Goal: Task Accomplishment & Management: Manage account settings

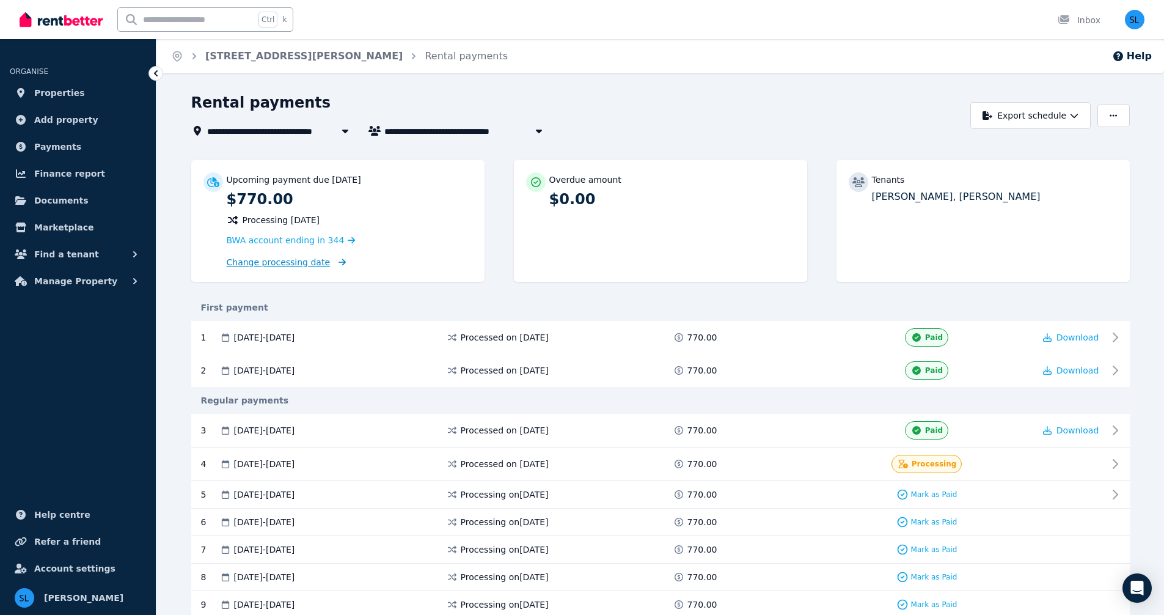
click at [278, 258] on span "Change processing date" at bounding box center [279, 262] width 104 height 12
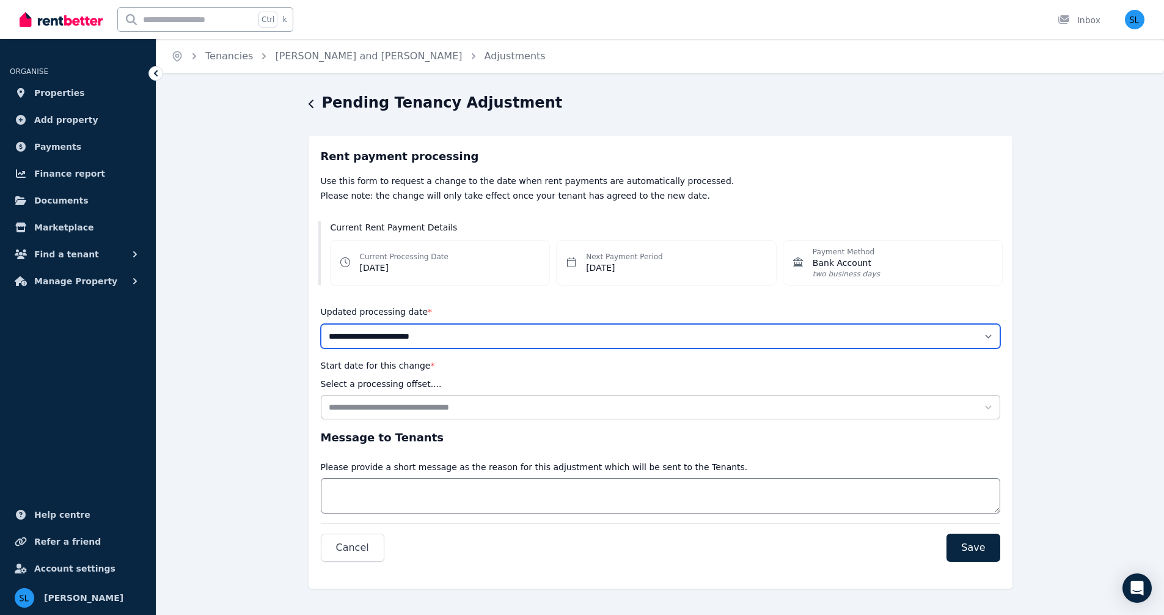
click at [989, 334] on select "**********" at bounding box center [660, 336] width 679 height 24
select select "*******"
click at [321, 324] on select "**********" at bounding box center [660, 336] width 679 height 24
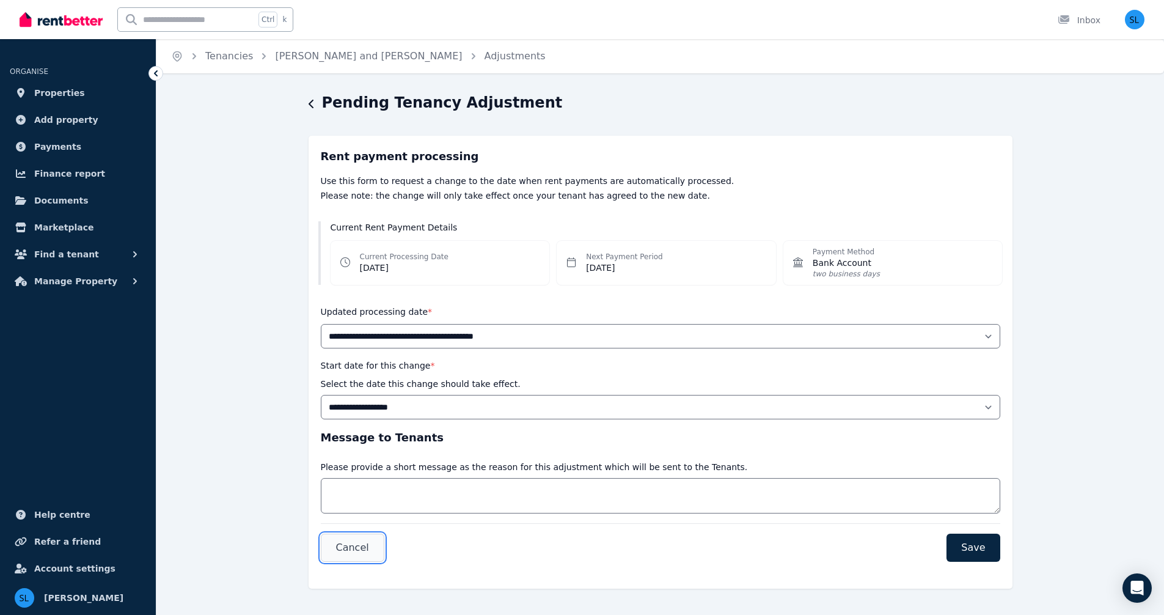
click at [357, 547] on span "Cancel" at bounding box center [352, 547] width 33 height 15
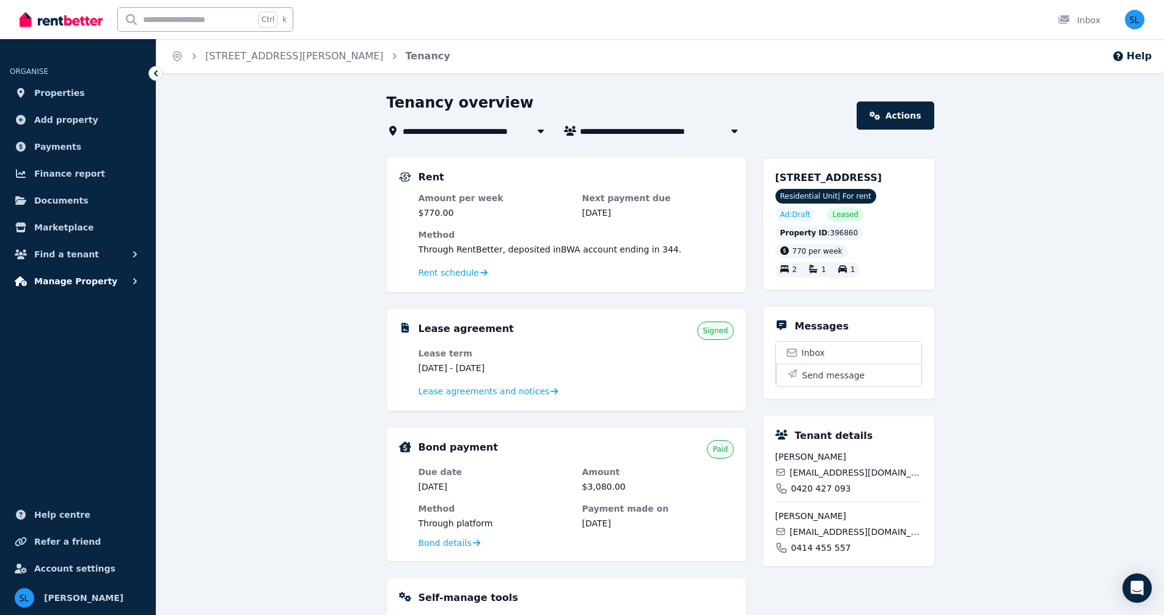
click at [76, 281] on span "Manage Property" at bounding box center [75, 281] width 83 height 15
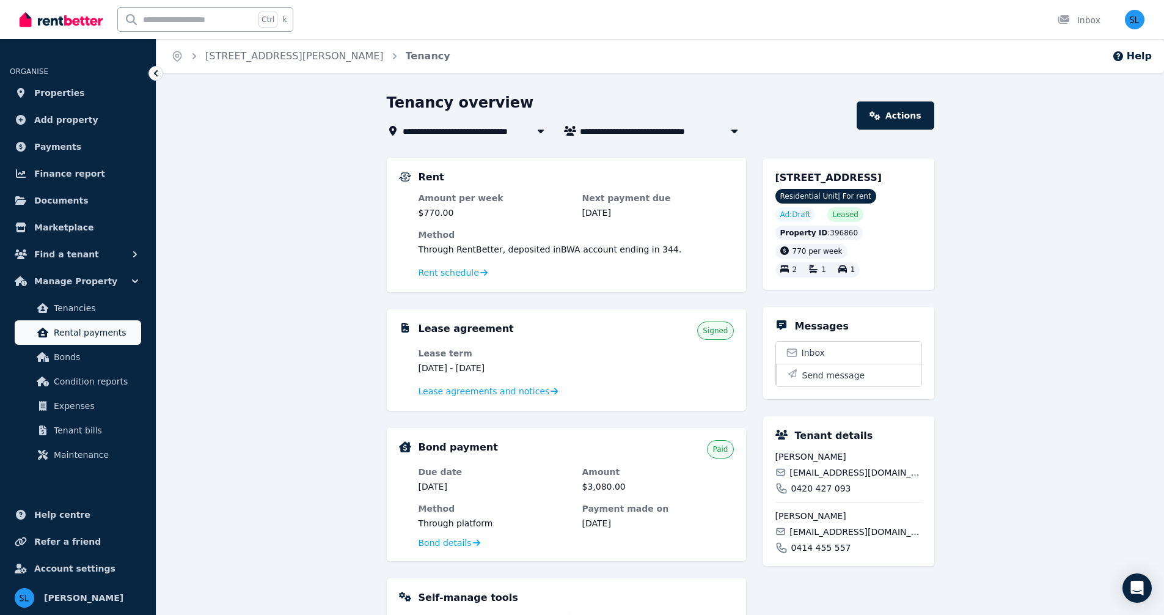
click at [77, 335] on span "Rental payments" at bounding box center [95, 332] width 82 height 15
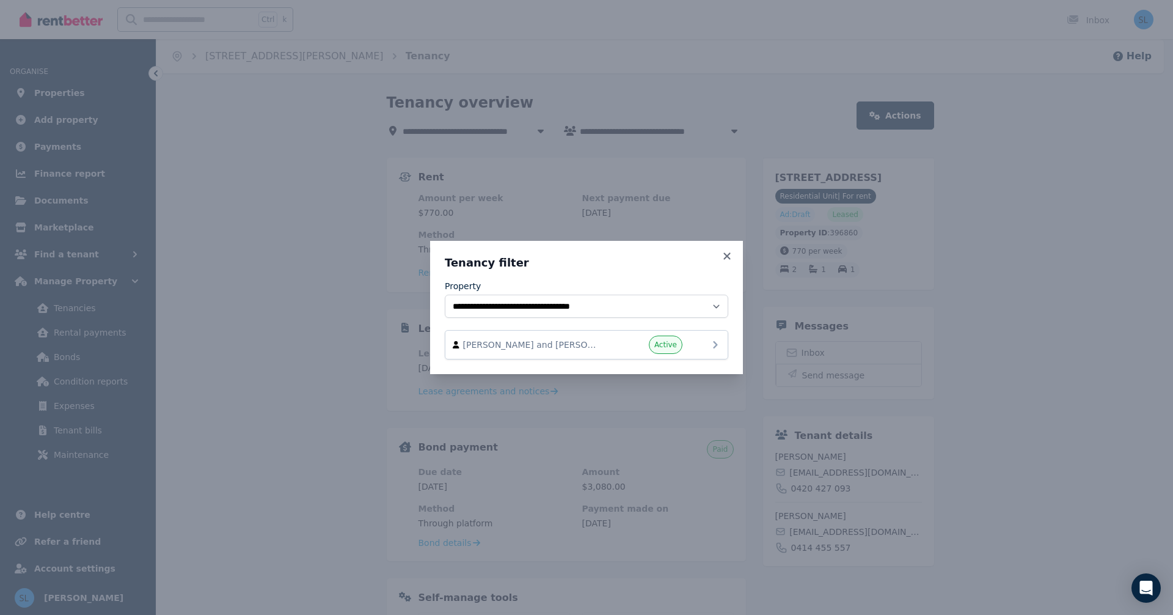
click at [636, 346] on div "Active" at bounding box center [645, 344] width 73 height 18
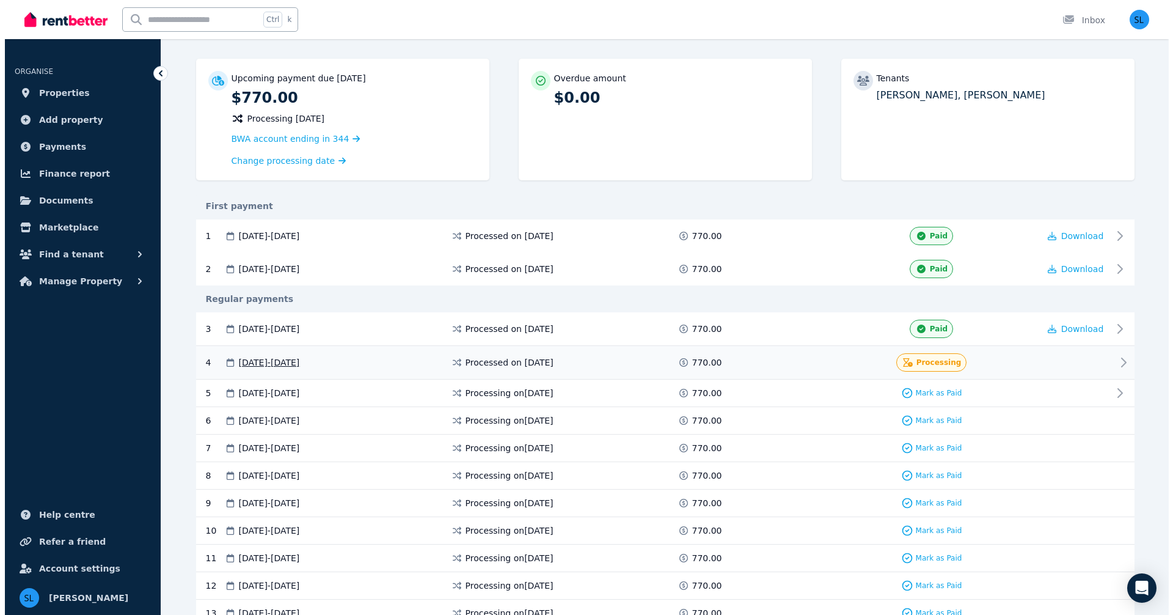
scroll to position [102, 0]
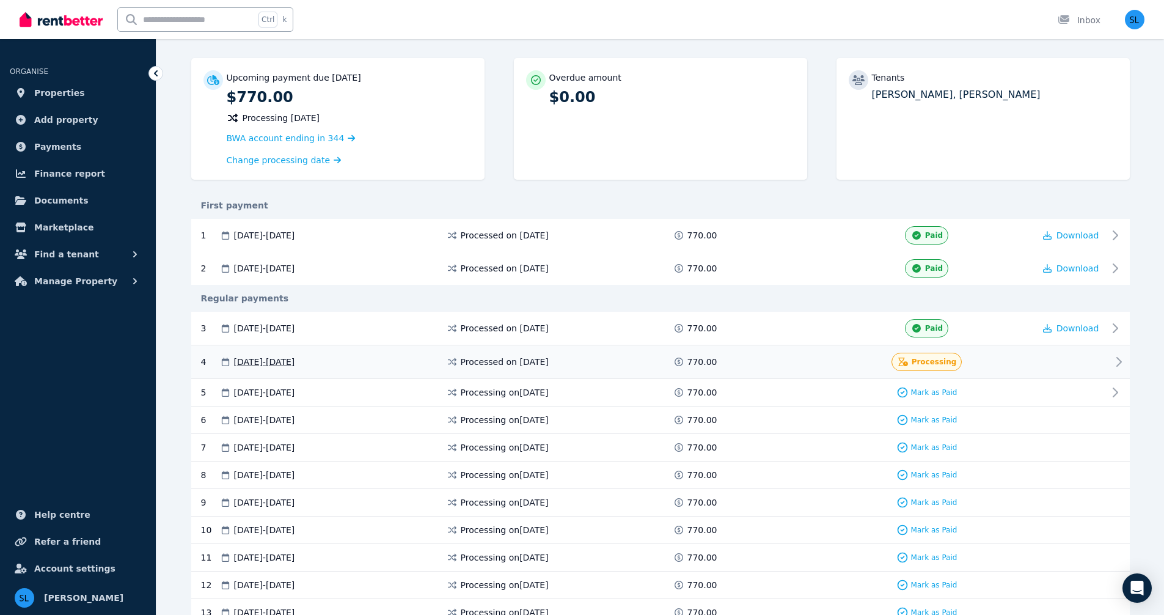
click at [1116, 360] on icon at bounding box center [1118, 361] width 15 height 15
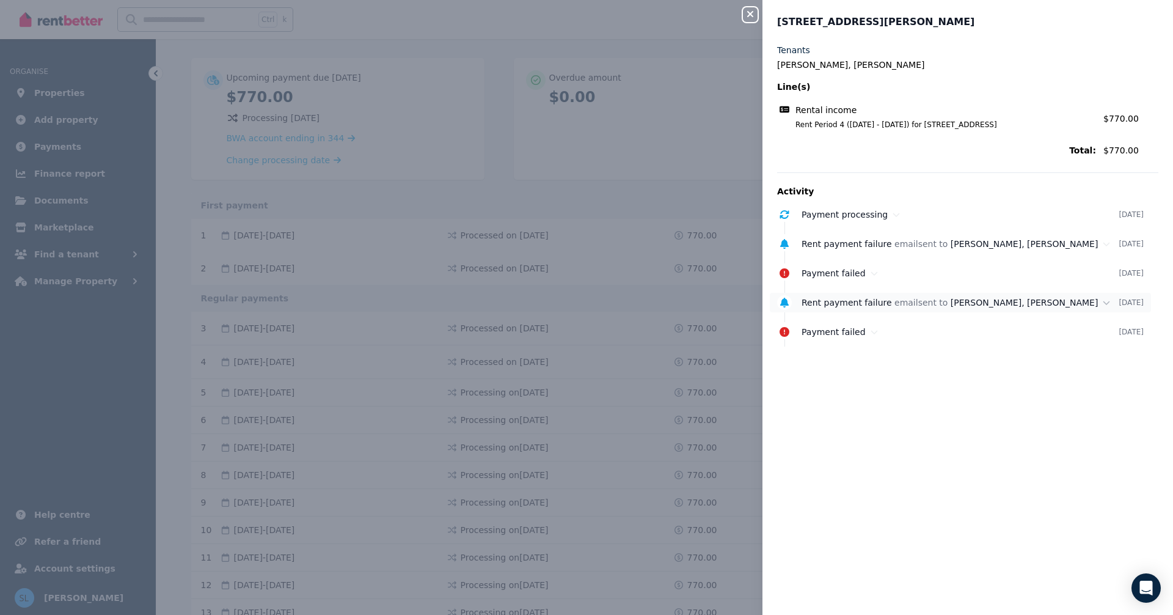
click at [838, 304] on span "Rent payment failure" at bounding box center [847, 303] width 90 height 10
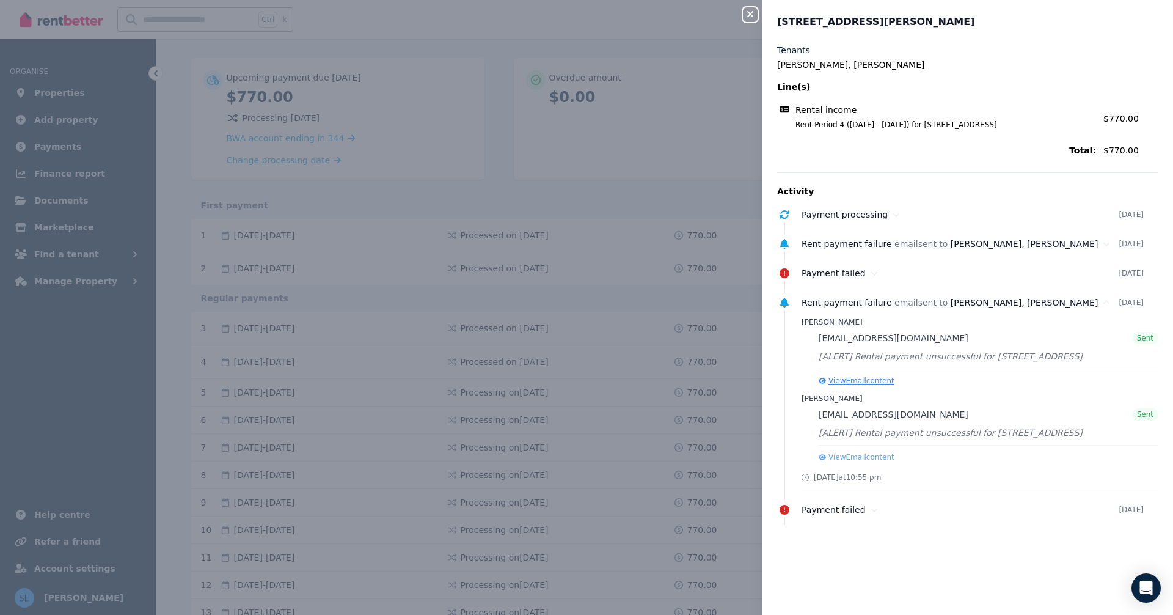
click at [865, 381] on button "View Email content" at bounding box center [857, 381] width 76 height 10
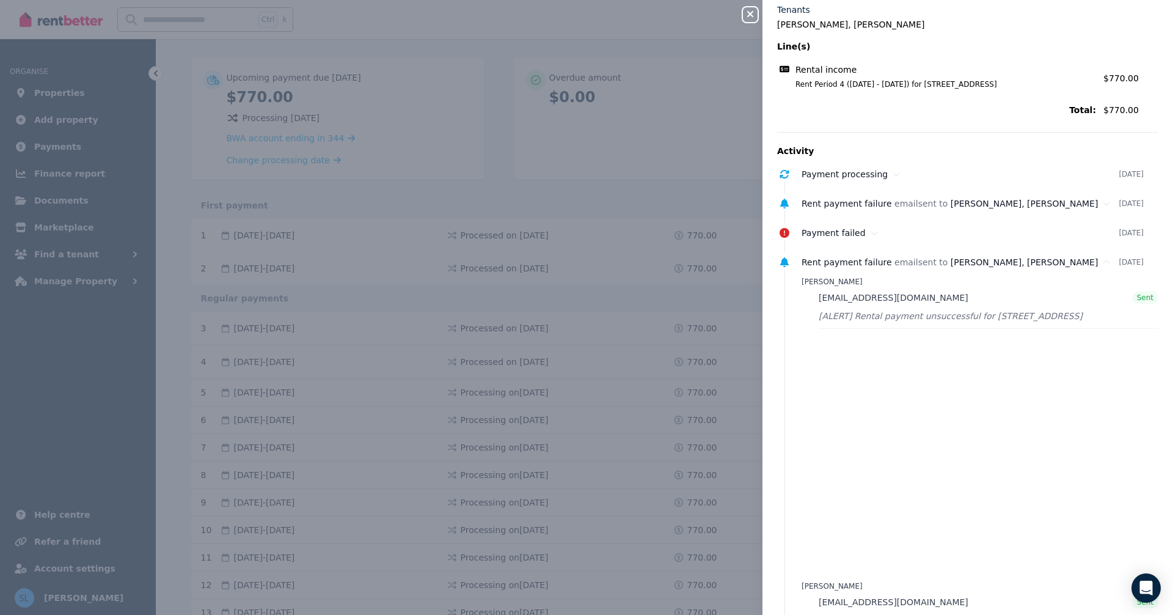
scroll to position [20, 0]
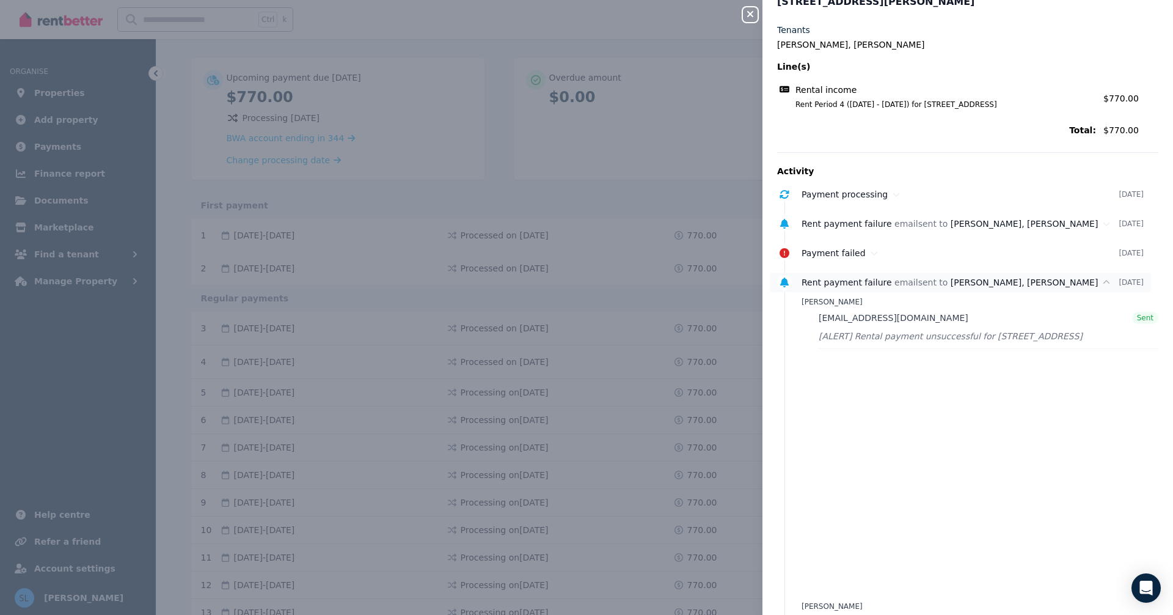
click at [951, 285] on span "[PERSON_NAME], [PERSON_NAME]" at bounding box center [1025, 282] width 148 height 10
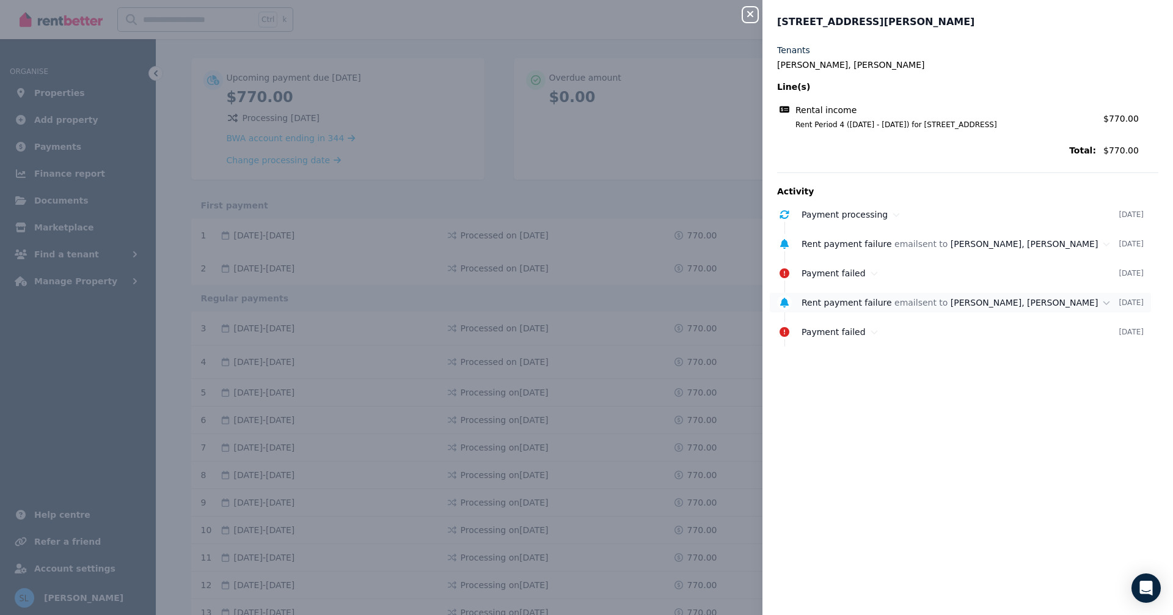
scroll to position [0, 0]
click at [1150, 587] on icon "Open Intercom Messenger" at bounding box center [1146, 588] width 14 height 16
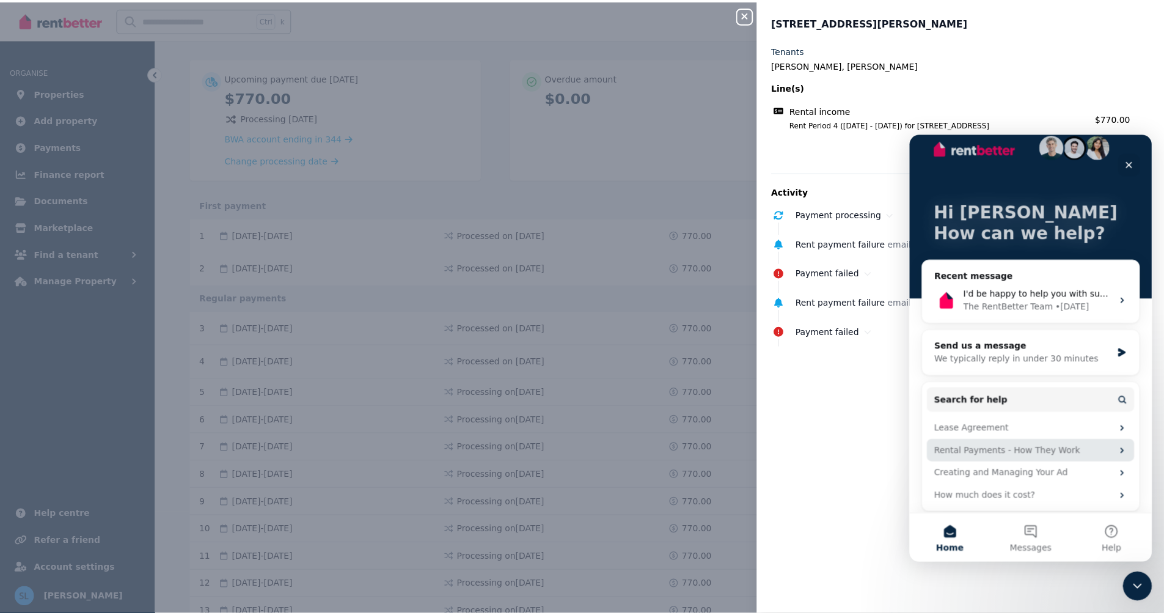
scroll to position [23, 0]
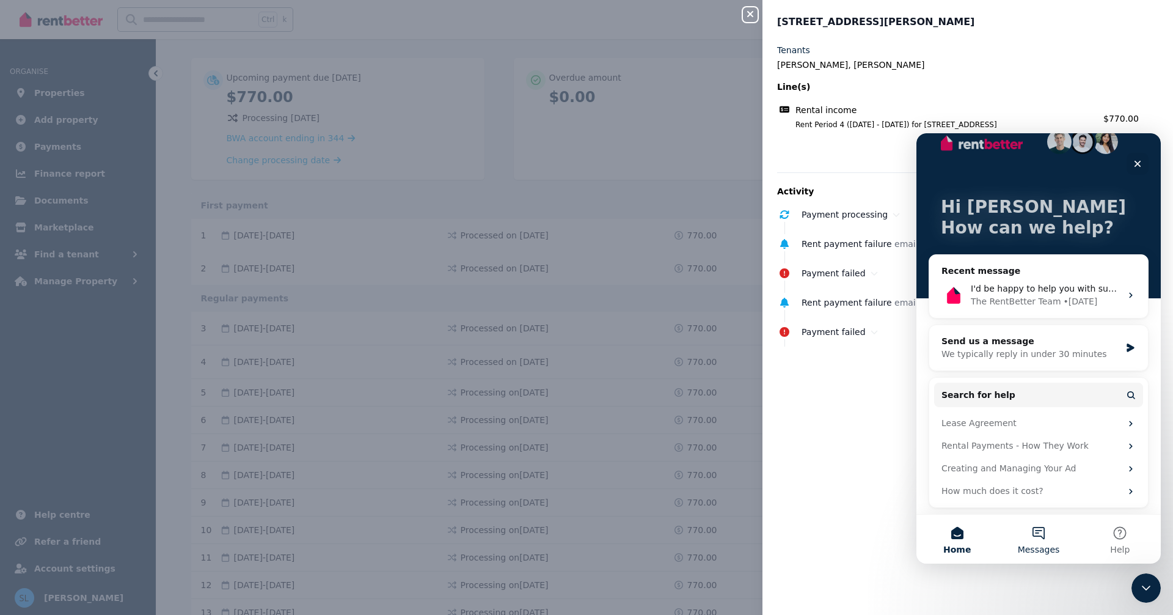
click at [1040, 539] on button "Messages" at bounding box center [1038, 538] width 81 height 49
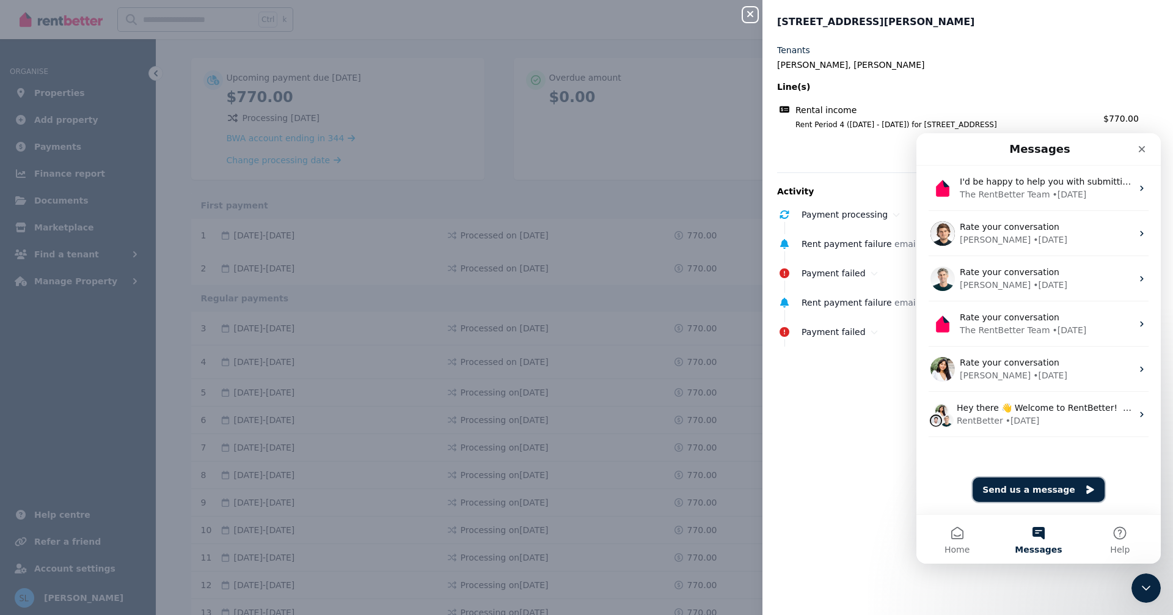
click at [1047, 488] on button "Send us a message" at bounding box center [1039, 489] width 132 height 24
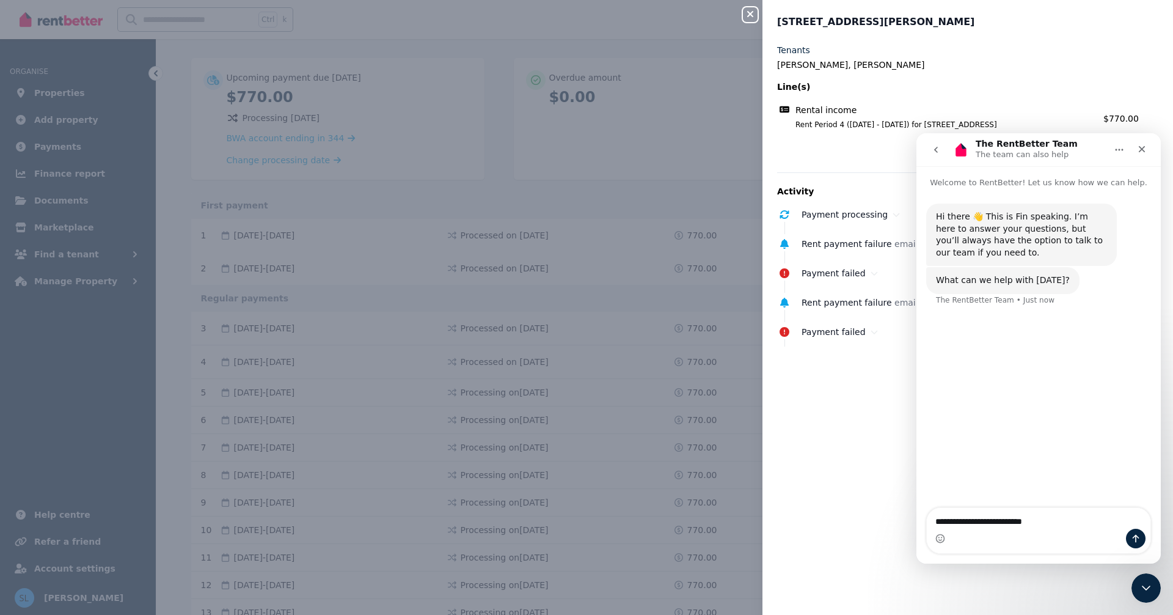
click at [934, 524] on textarea "**********" at bounding box center [1039, 518] width 224 height 21
type textarea "**********"
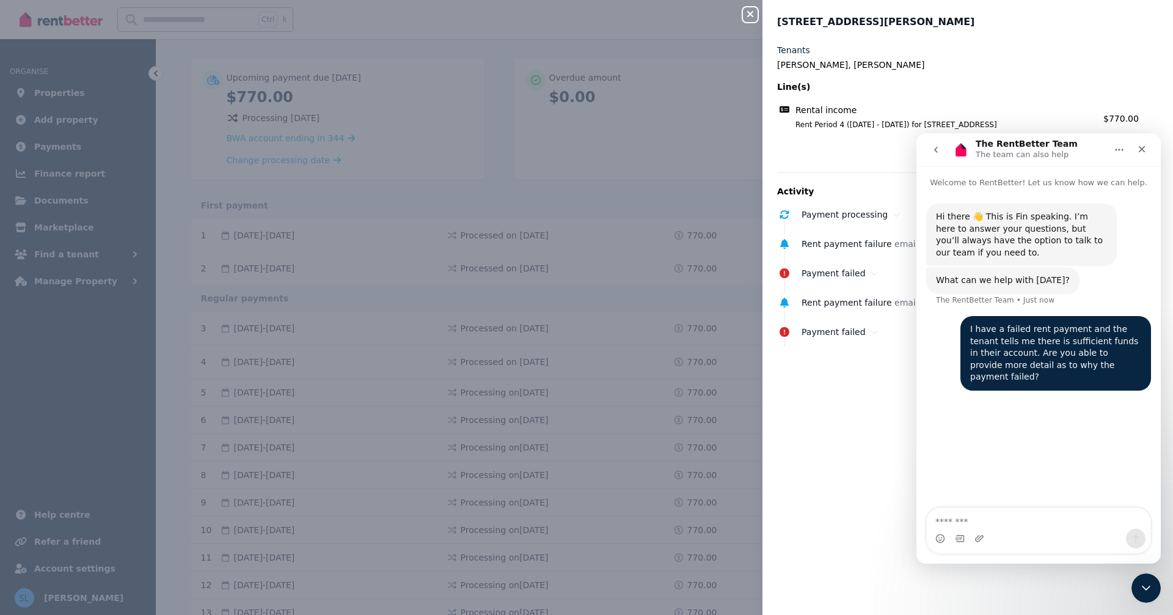
click at [525, 147] on div "Close panel [STREET_ADDRESS][PERSON_NAME] Tenants [PERSON_NAME], [PERSON_NAME] …" at bounding box center [586, 307] width 1173 height 615
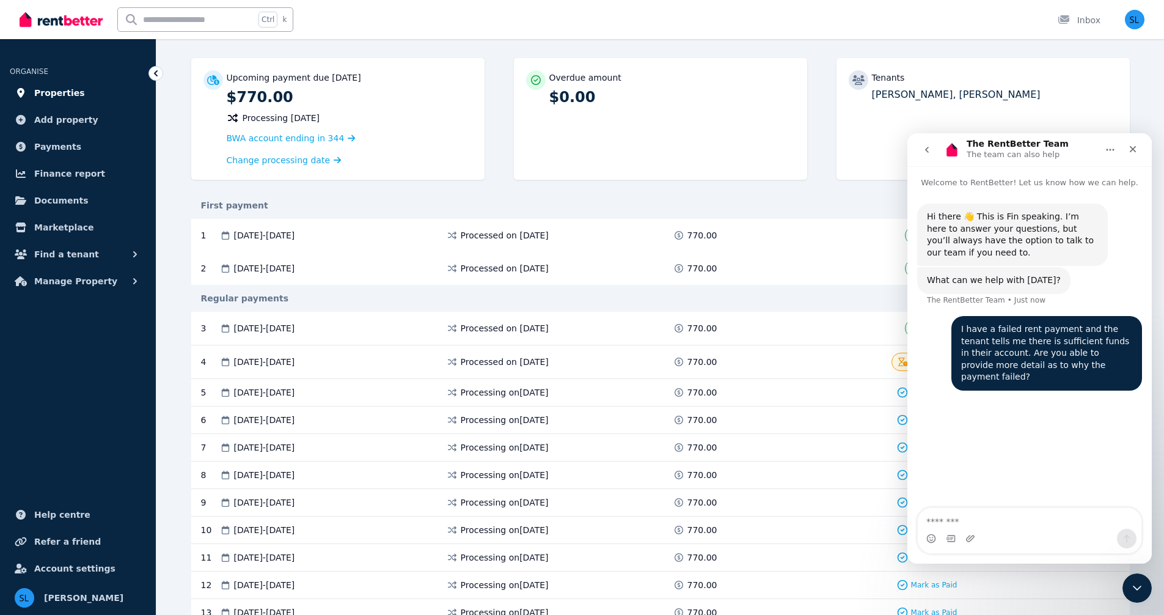
click at [59, 87] on span "Properties" at bounding box center [59, 93] width 51 height 15
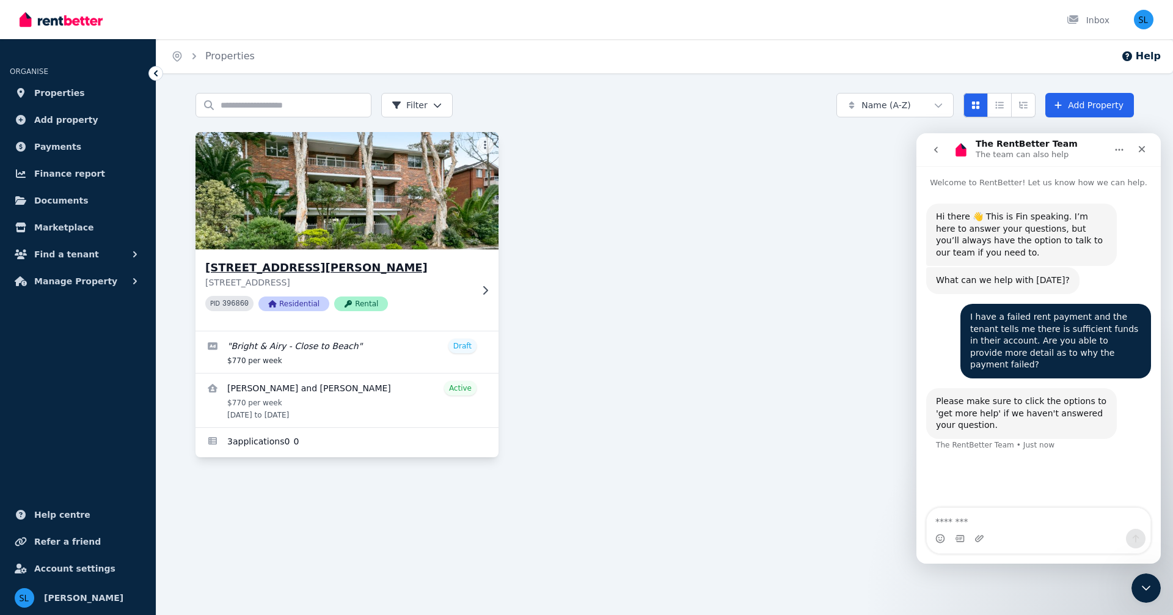
click at [304, 268] on h3 "[STREET_ADDRESS][PERSON_NAME]" at bounding box center [338, 267] width 266 height 17
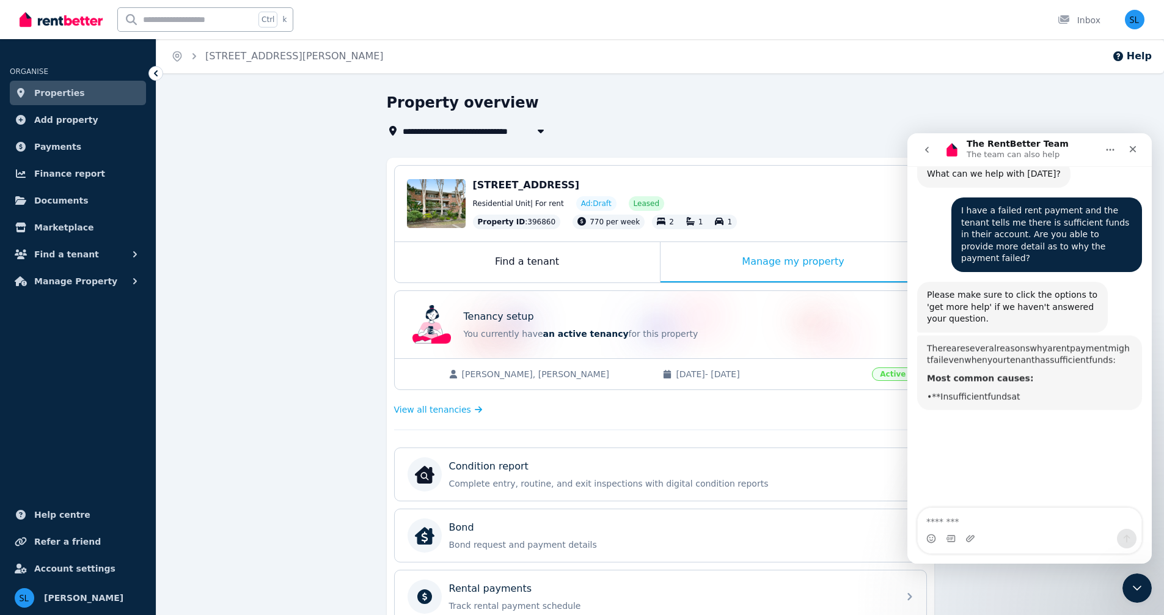
scroll to position [128, 0]
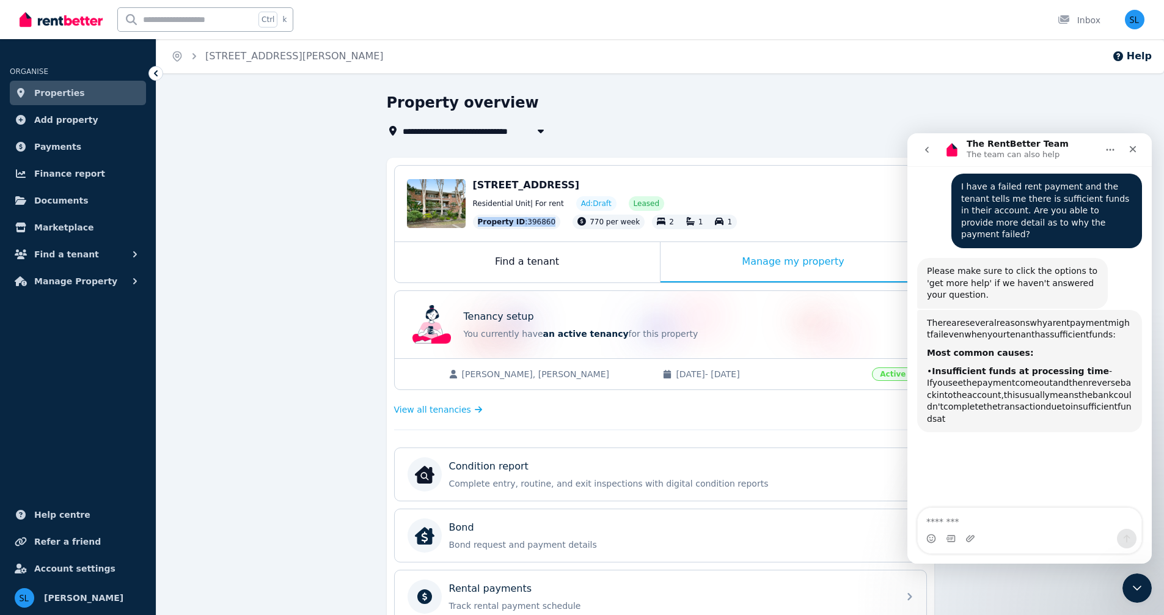
drag, startPoint x: 543, startPoint y: 221, endPoint x: 479, endPoint y: 224, distance: 63.6
click at [479, 224] on div "Property ID : 396860" at bounding box center [517, 221] width 88 height 15
copy div "Property ID : 396860"
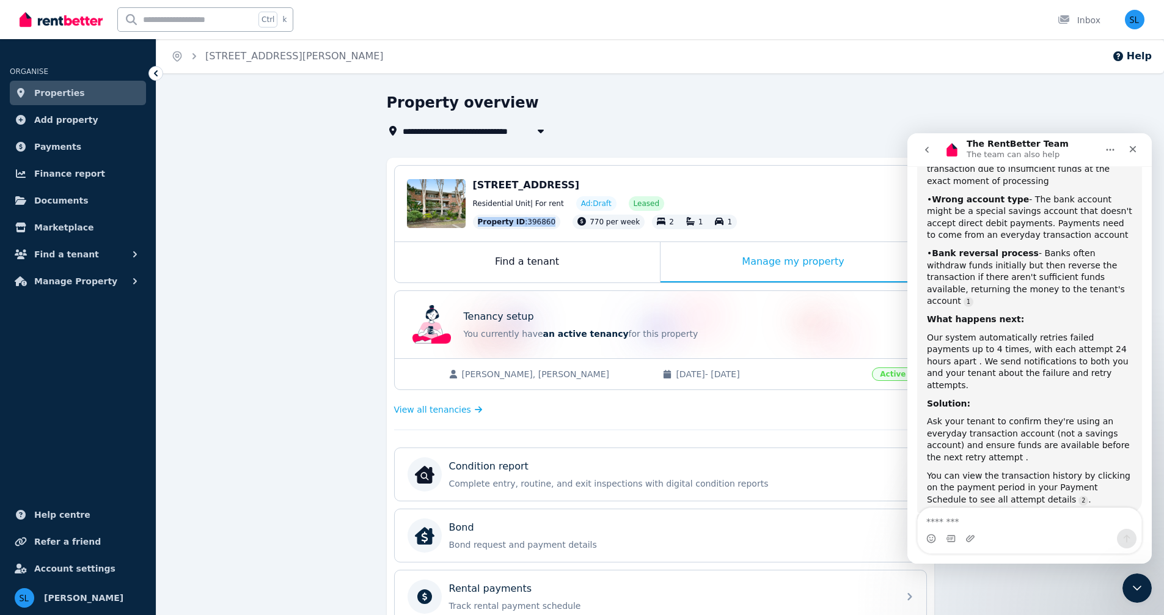
scroll to position [390, 0]
click at [1009, 518] on textarea "Message…" at bounding box center [1030, 518] width 224 height 21
type textarea "**"
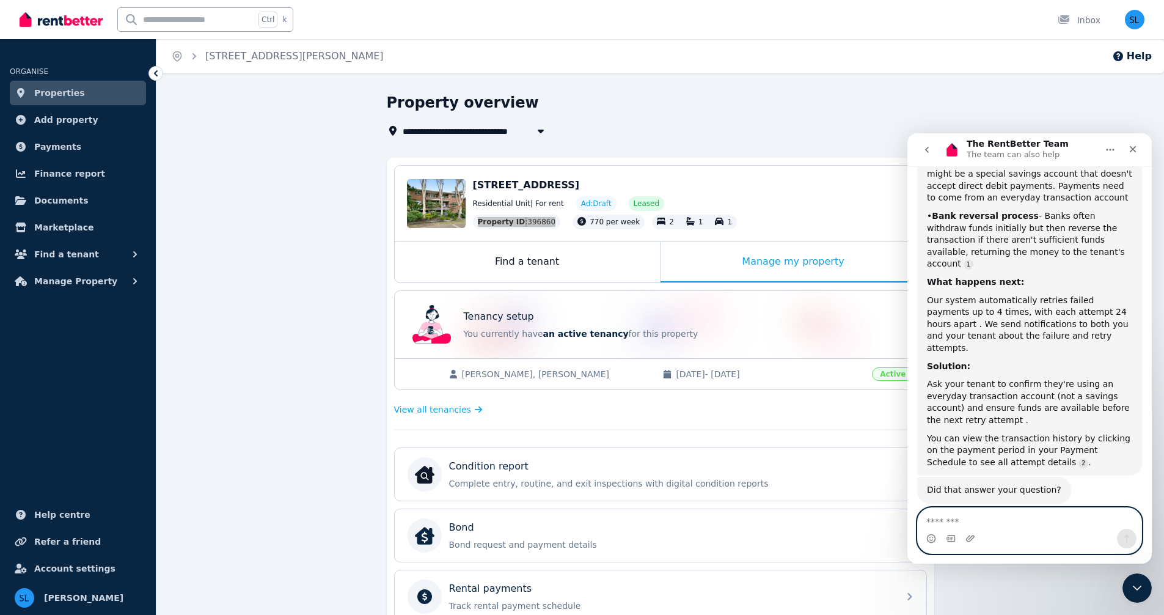
scroll to position [467, 0]
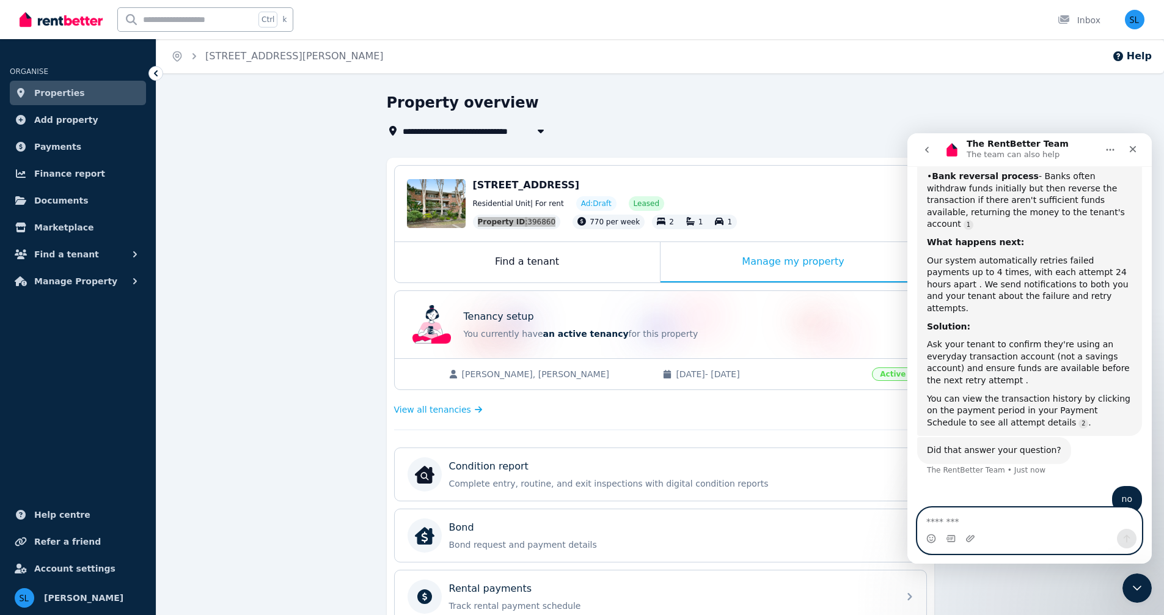
paste textarea "**********"
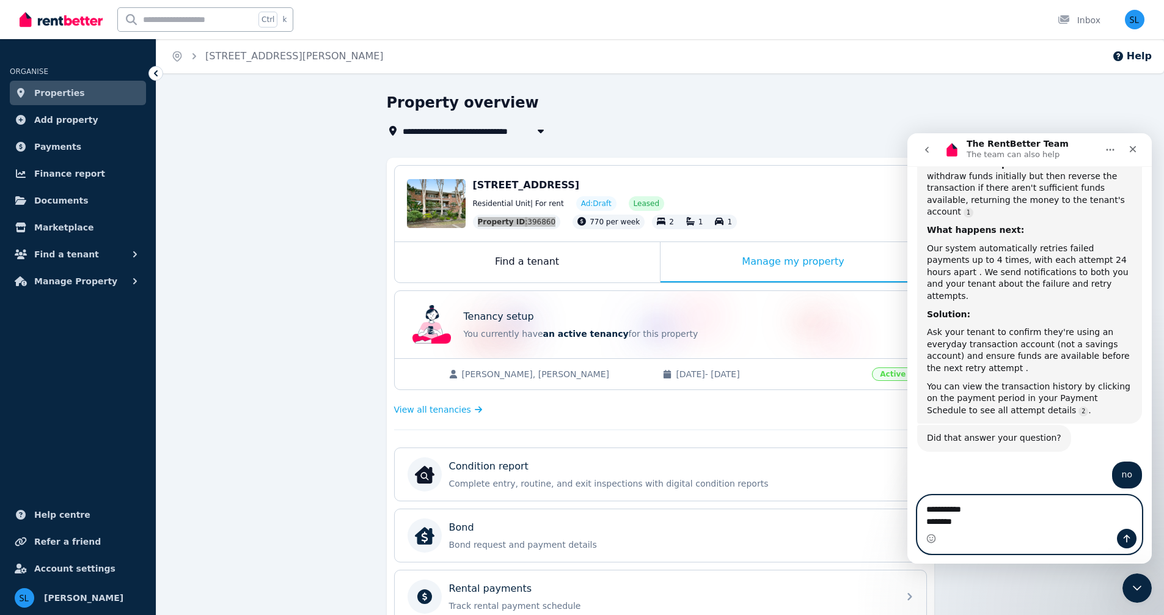
click at [925, 524] on textarea "**********" at bounding box center [1030, 512] width 224 height 33
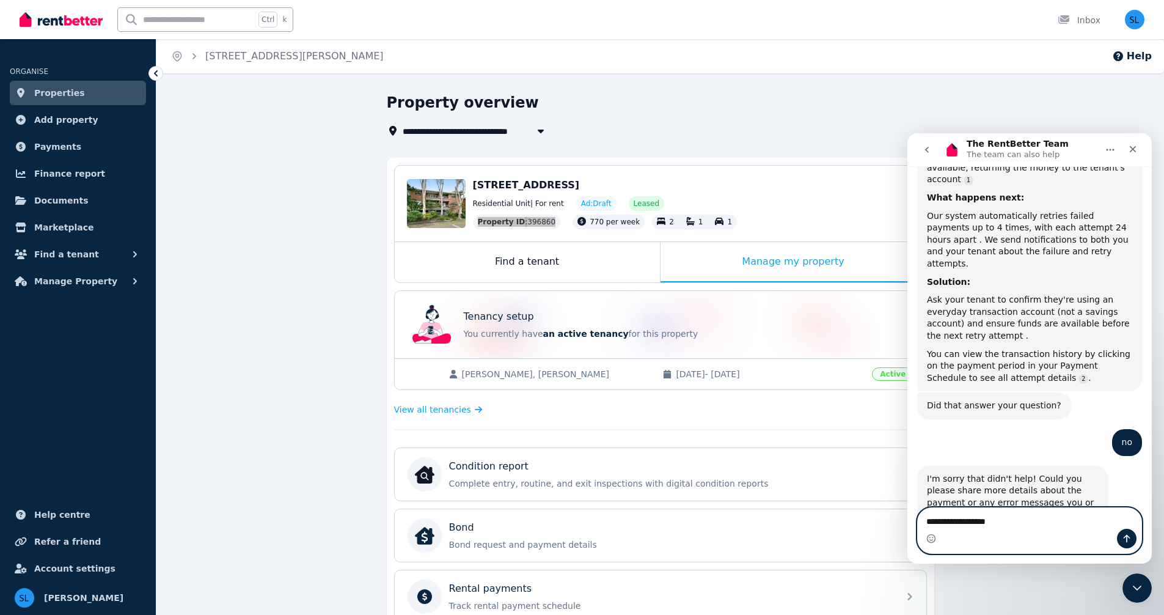
scroll to position [499, 0]
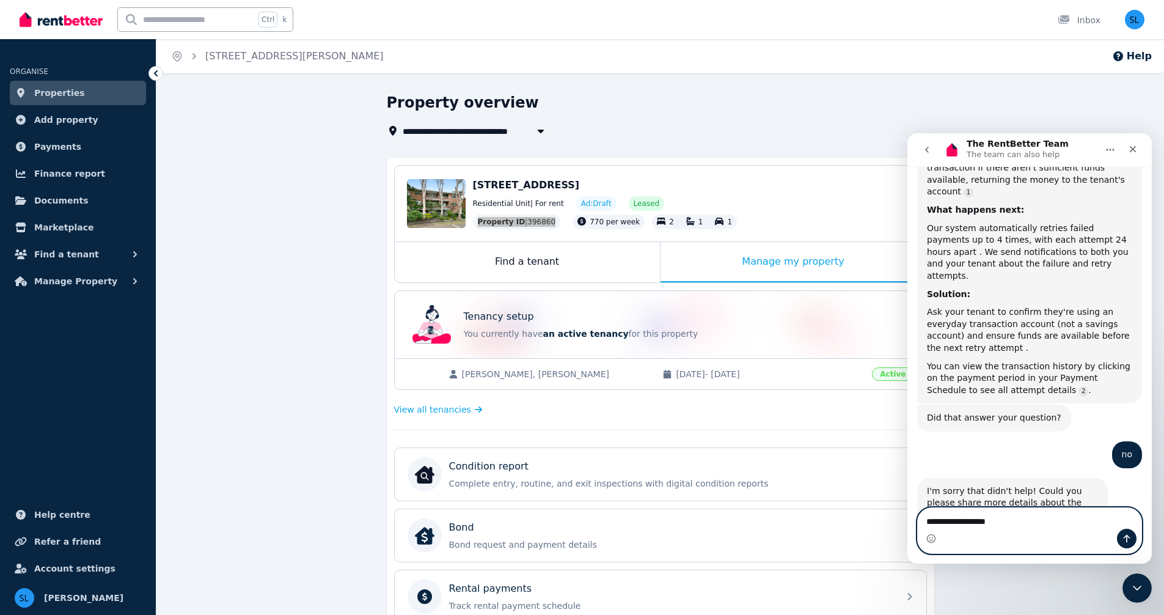
click at [1030, 523] on textarea "**********" at bounding box center [1030, 518] width 224 height 21
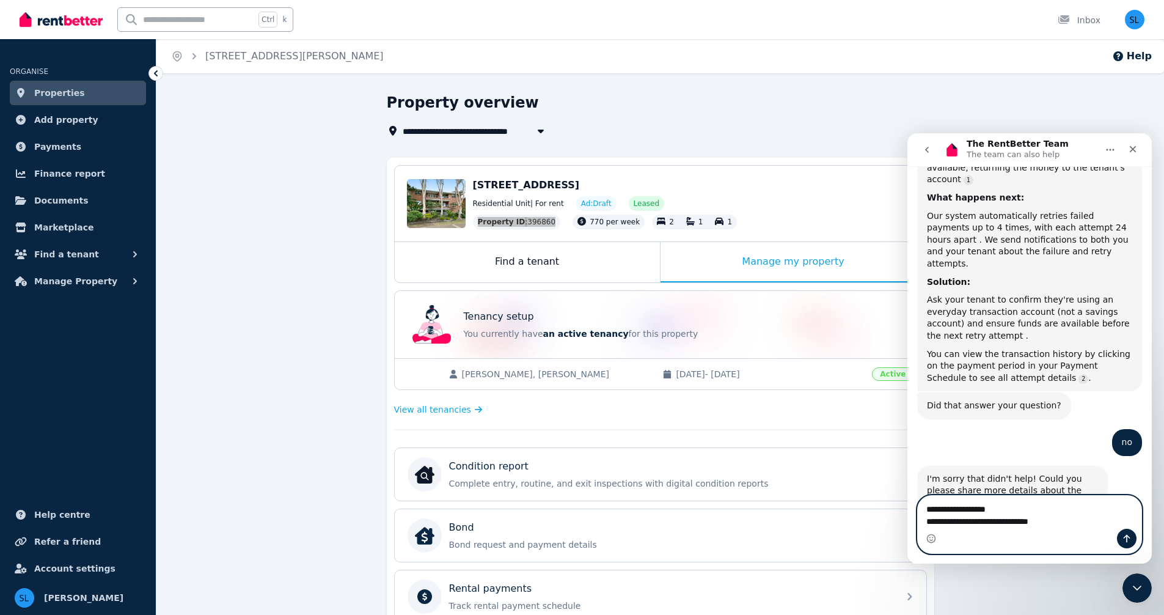
type textarea "**********"
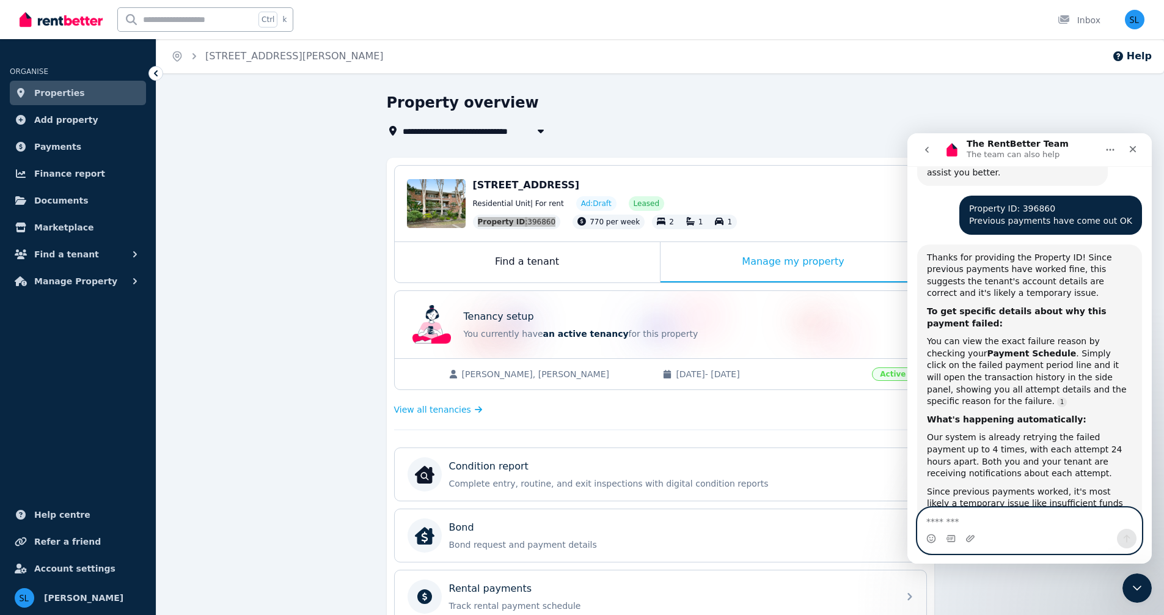
scroll to position [882, 0]
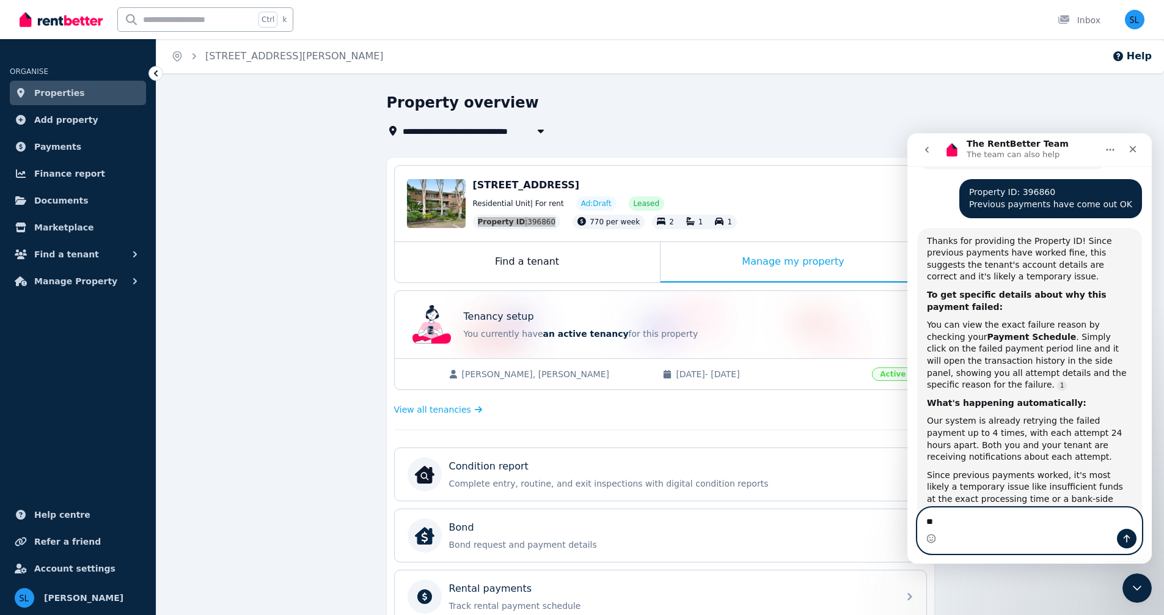
type textarea "***"
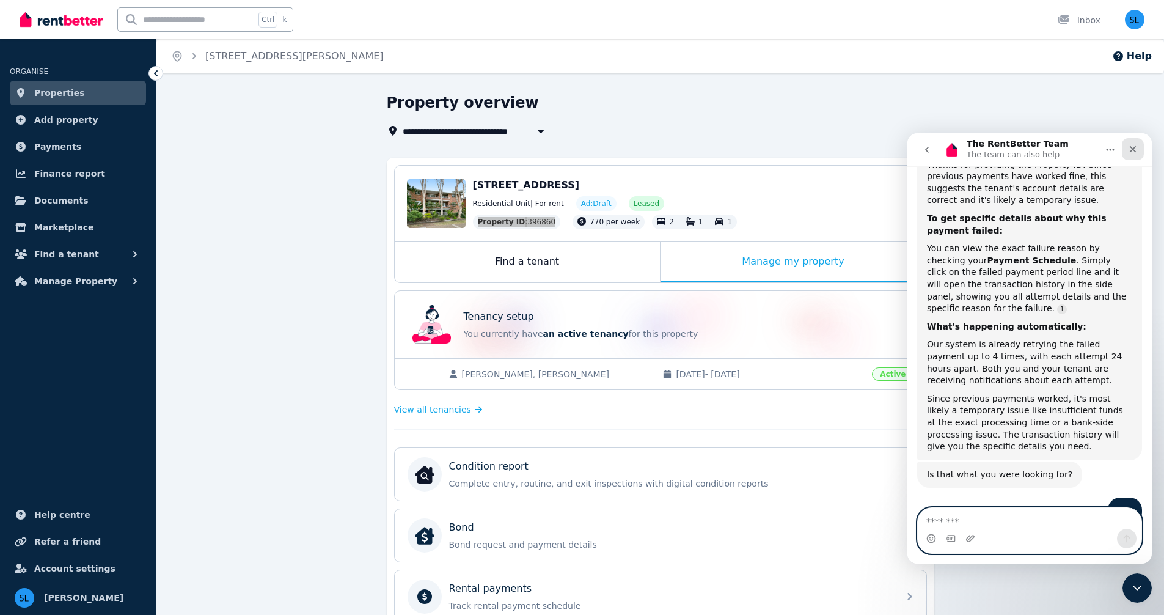
scroll to position [979, 0]
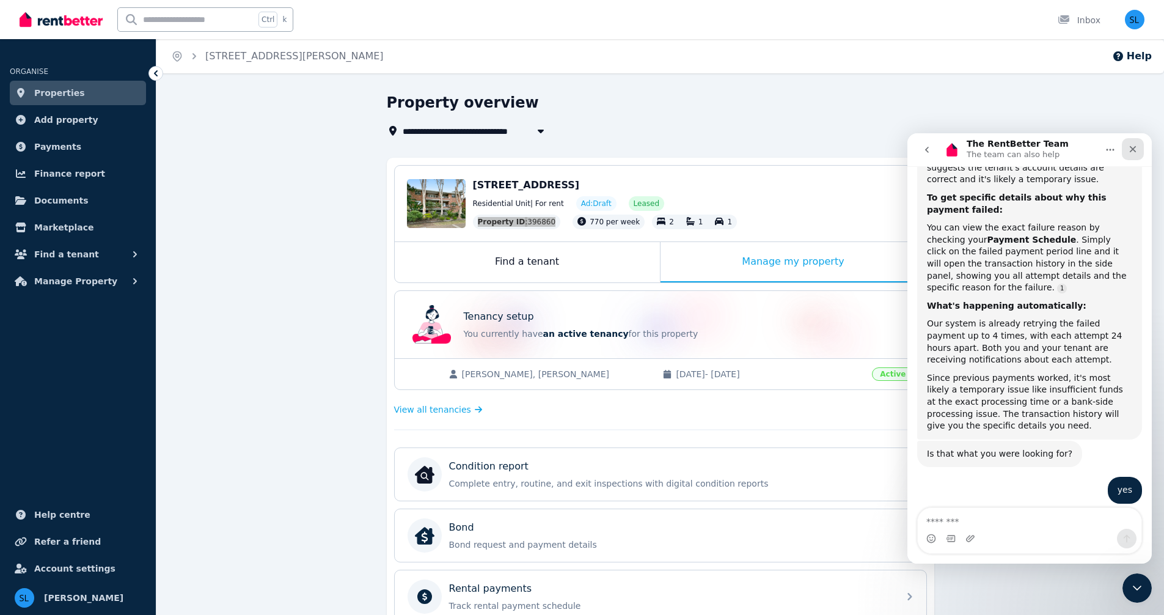
click at [1134, 147] on icon "Close" at bounding box center [1133, 149] width 10 height 10
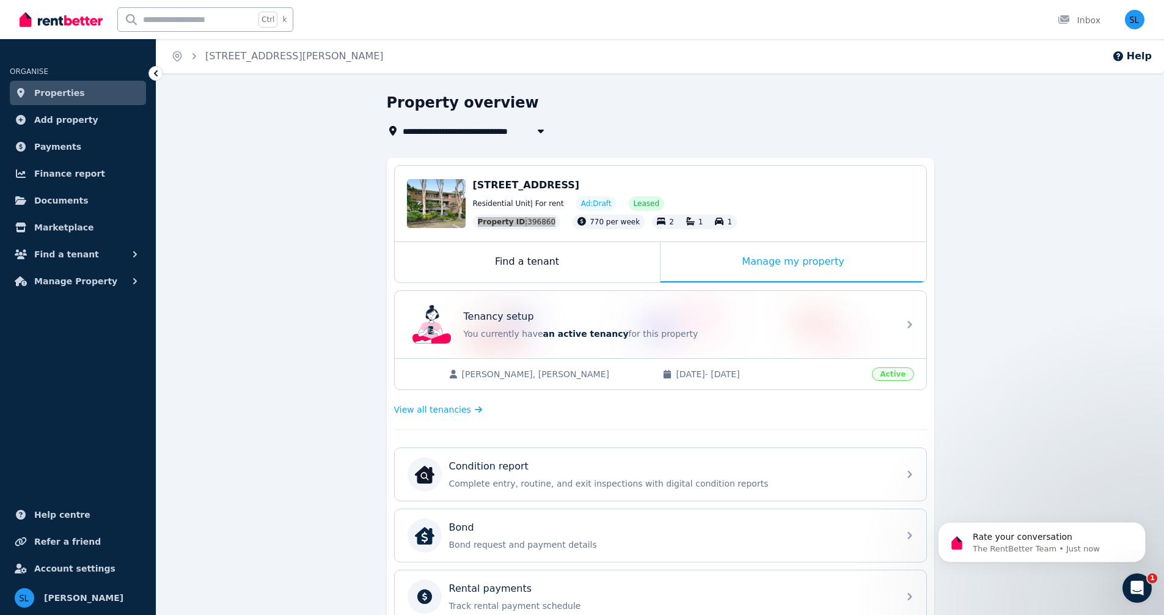
scroll to position [1080, 0]
click at [75, 277] on span "Manage Property" at bounding box center [75, 281] width 83 height 15
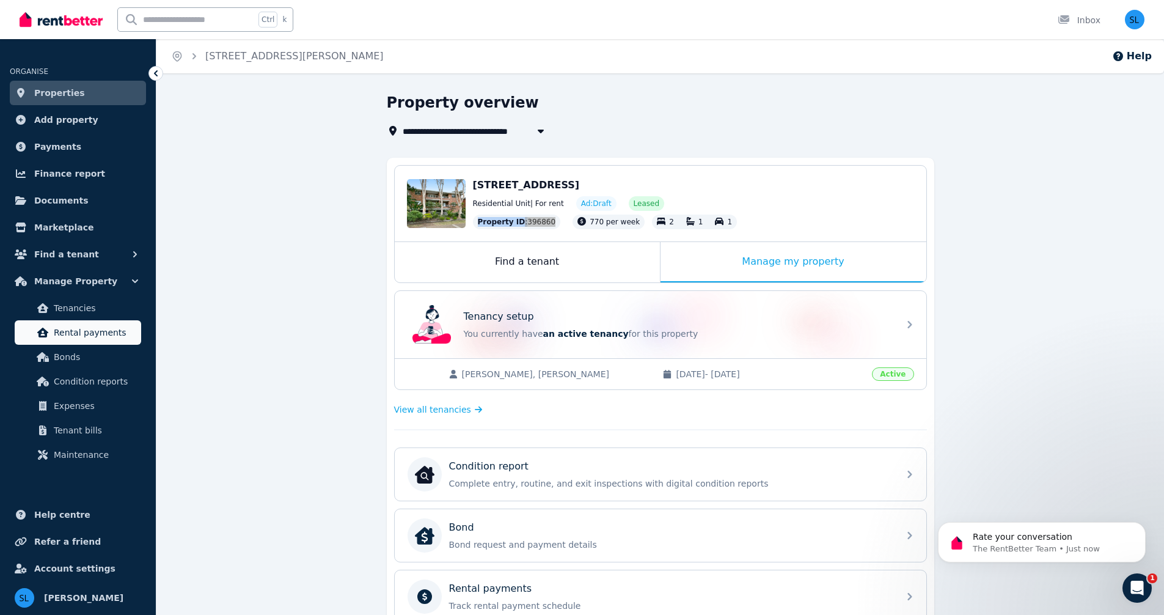
click at [82, 336] on span "Rental payments" at bounding box center [95, 332] width 82 height 15
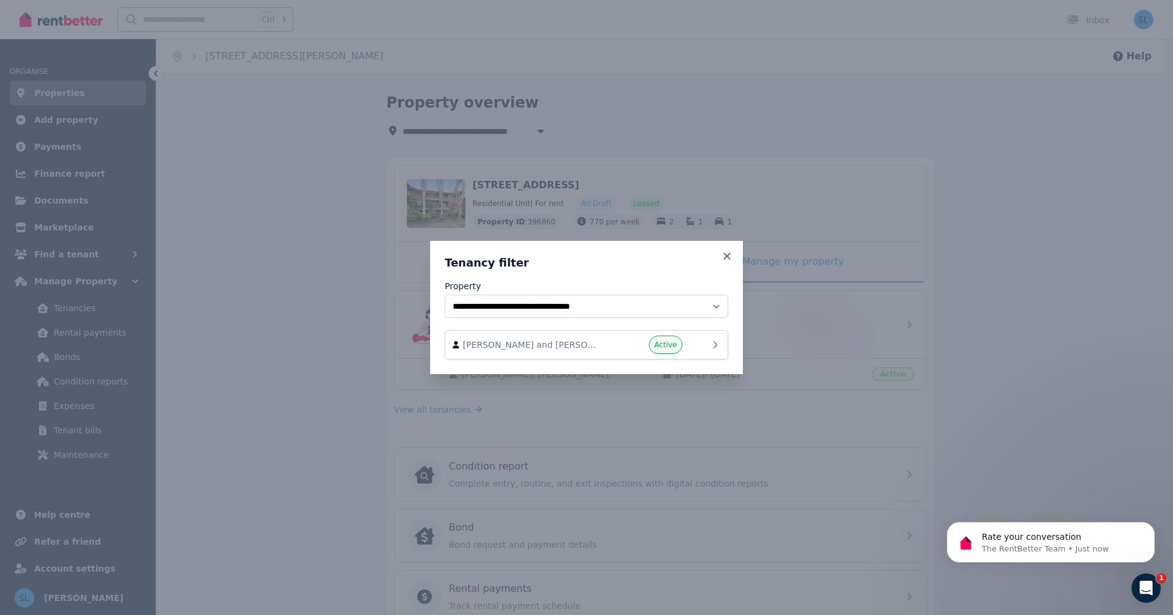
click at [569, 348] on span "[PERSON_NAME] and [PERSON_NAME]" at bounding box center [532, 344] width 139 height 12
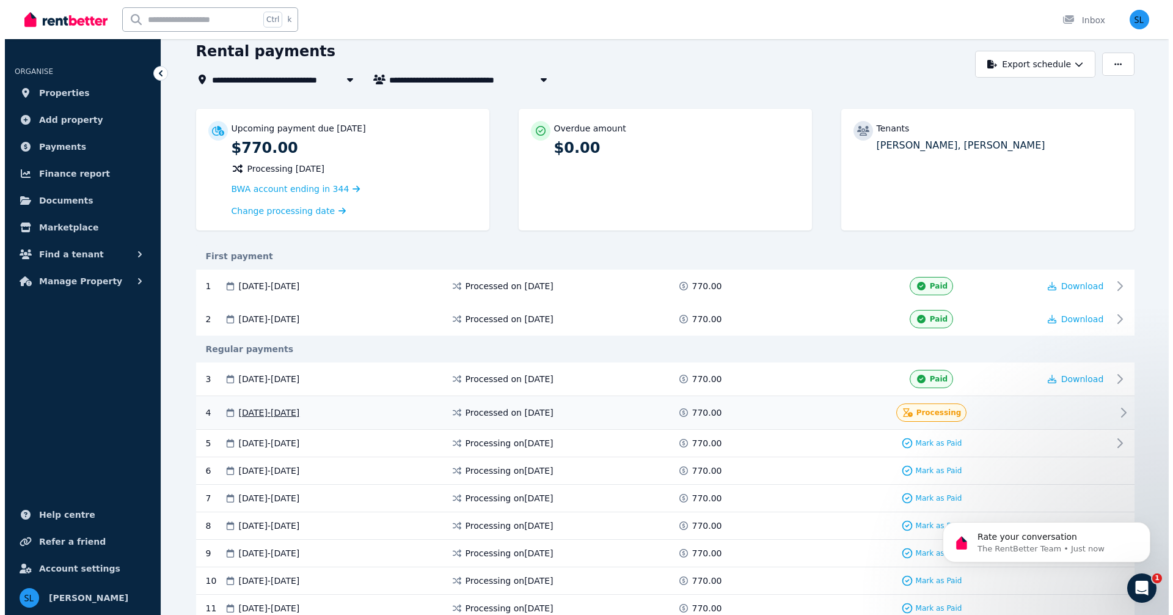
scroll to position [61, 0]
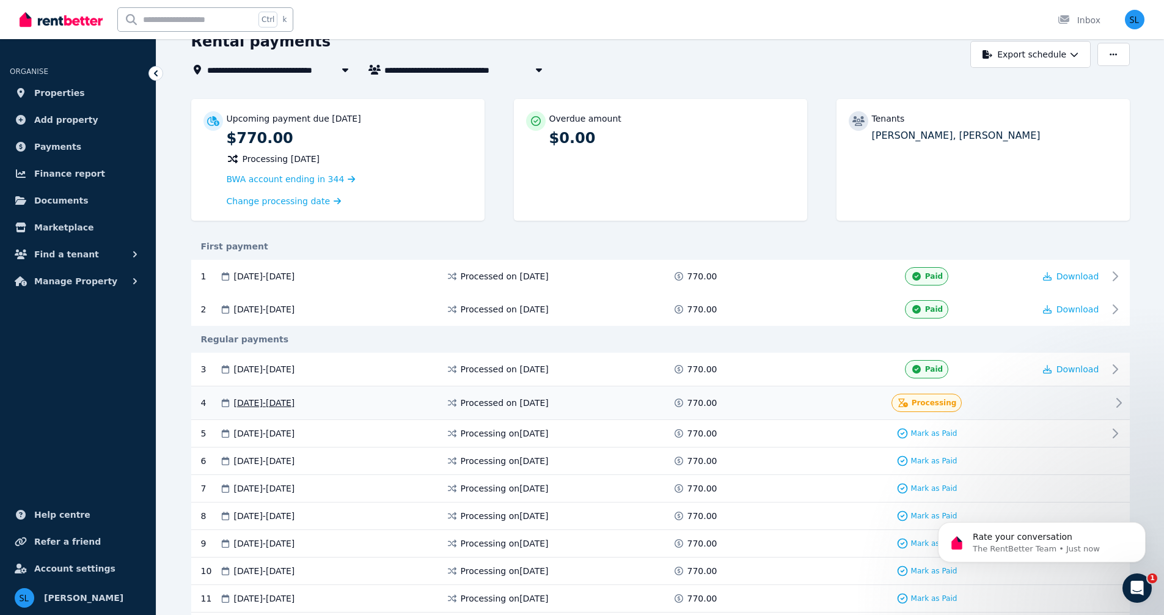
click at [940, 404] on span "Processing" at bounding box center [934, 403] width 45 height 10
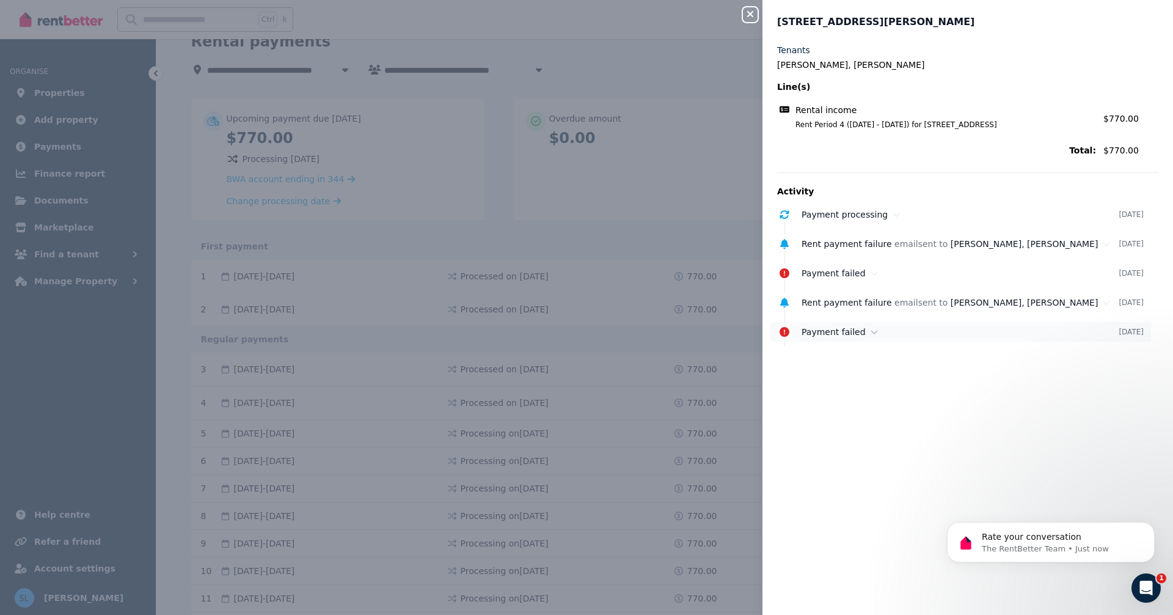
click at [871, 330] on icon at bounding box center [874, 331] width 7 height 9
click at [871, 273] on icon at bounding box center [874, 273] width 7 height 9
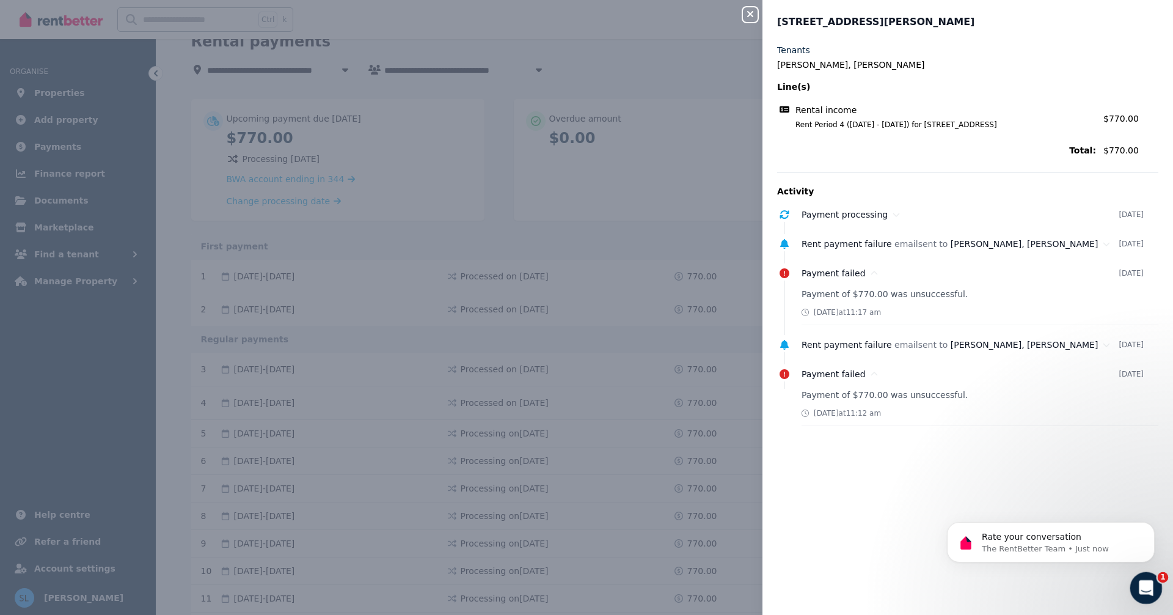
click at [1141, 586] on icon "Open Intercom Messenger" at bounding box center [1145, 586] width 20 height 20
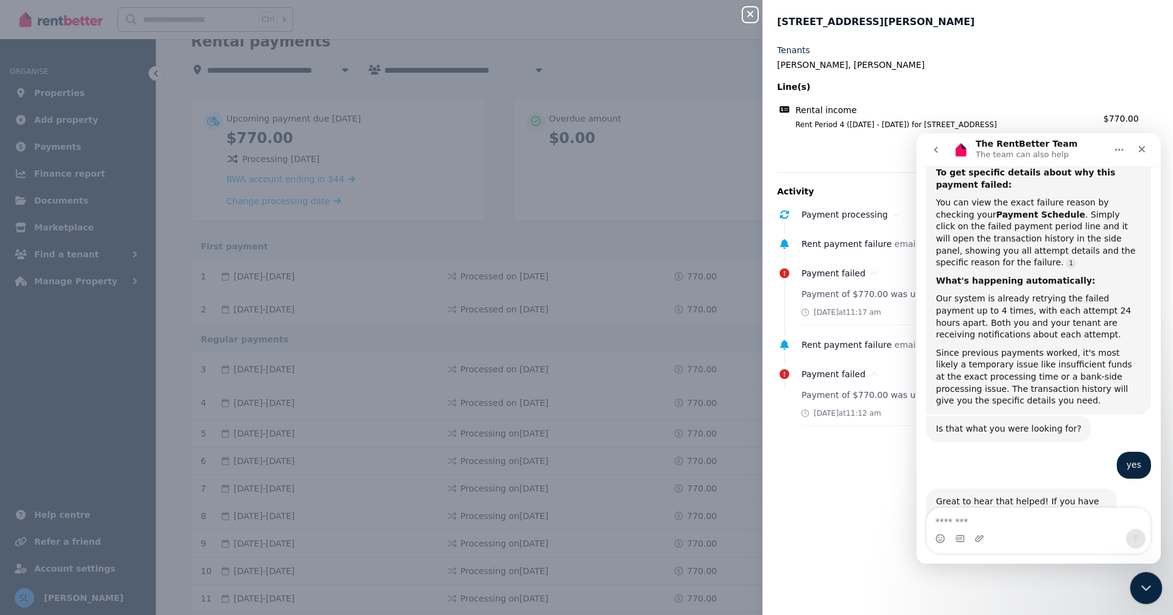
scroll to position [1100, 0]
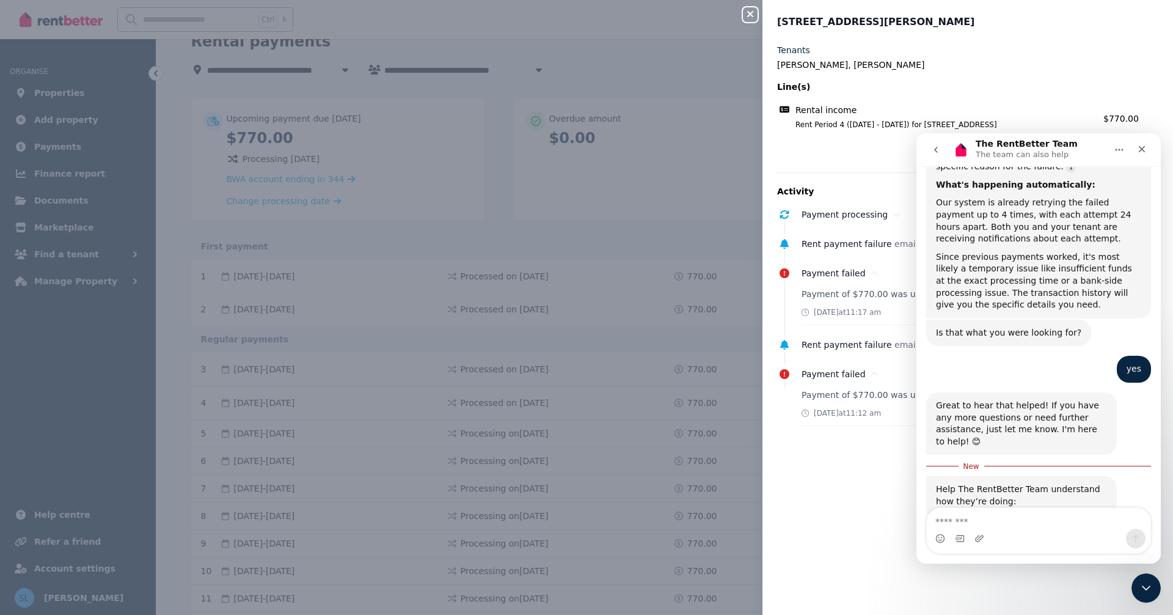
click at [1042, 550] on span "Great" at bounding box center [1041, 561] width 22 height 22
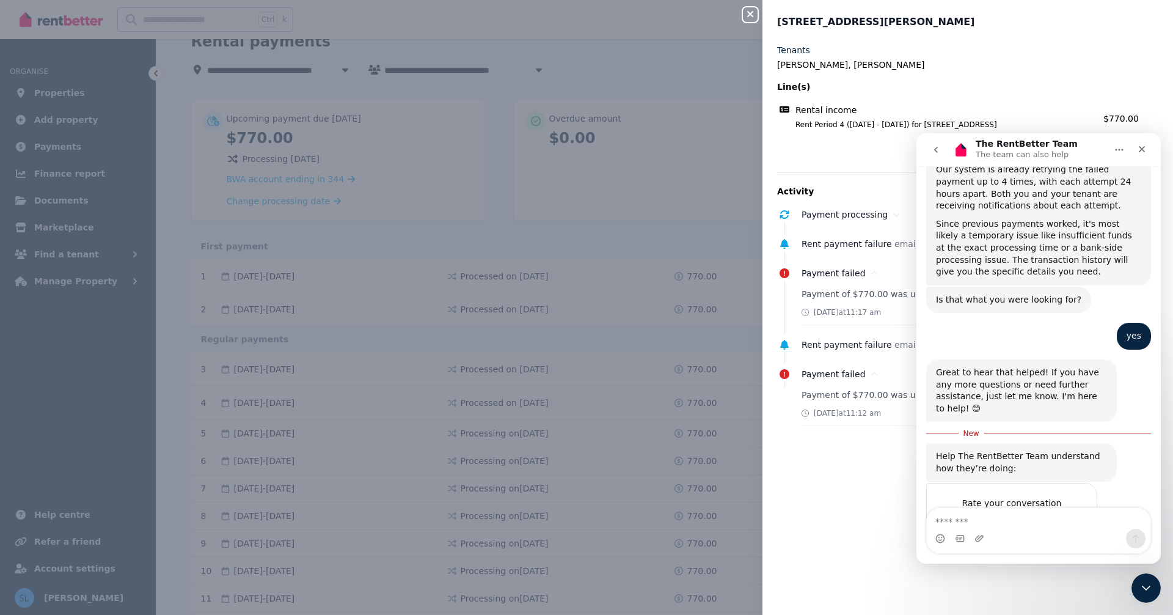
click at [1075, 559] on div "Submit" at bounding box center [1075, 571] width 24 height 24
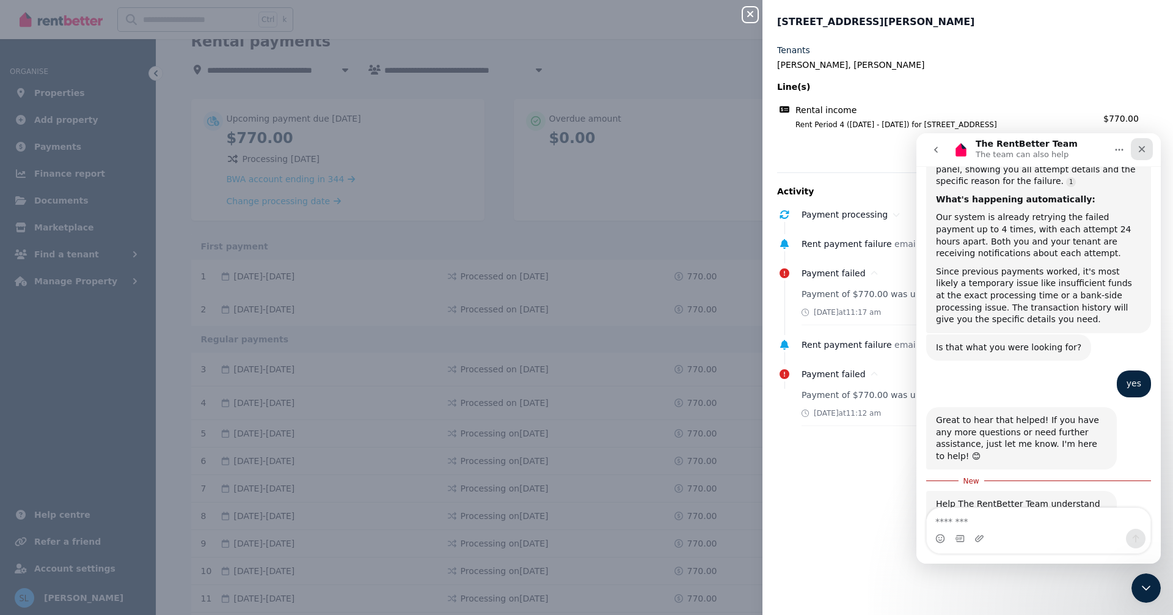
drag, startPoint x: 1141, startPoint y: 147, endPoint x: 2057, endPoint y: 280, distance: 926.2
click at [1141, 147] on icon "Close" at bounding box center [1142, 149] width 10 height 10
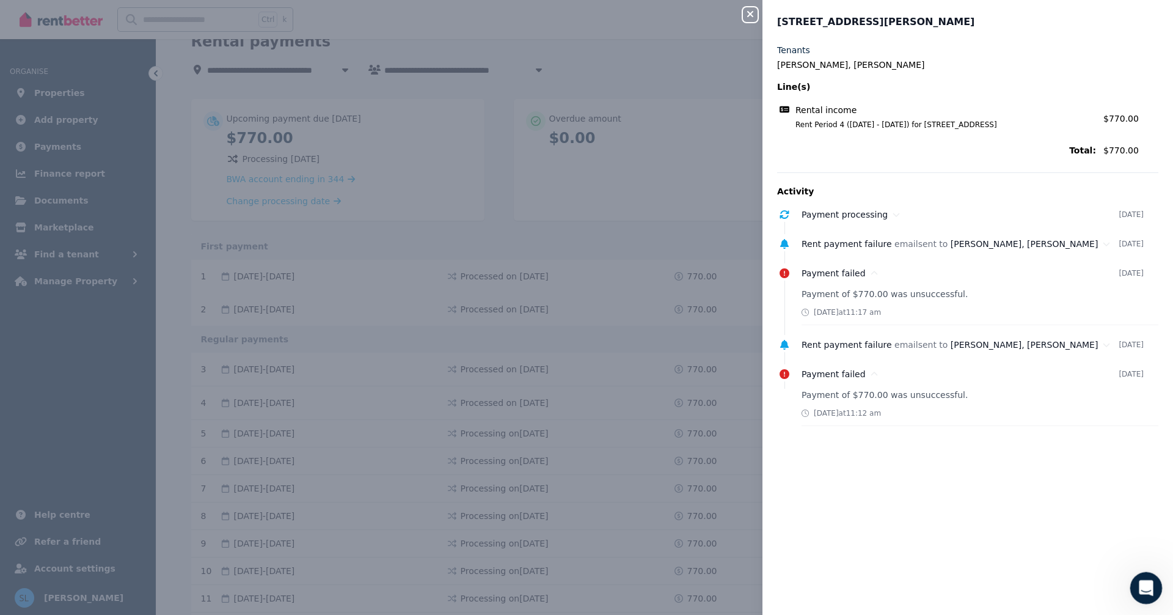
click at [1138, 580] on icon "Open Intercom Messenger" at bounding box center [1145, 586] width 20 height 20
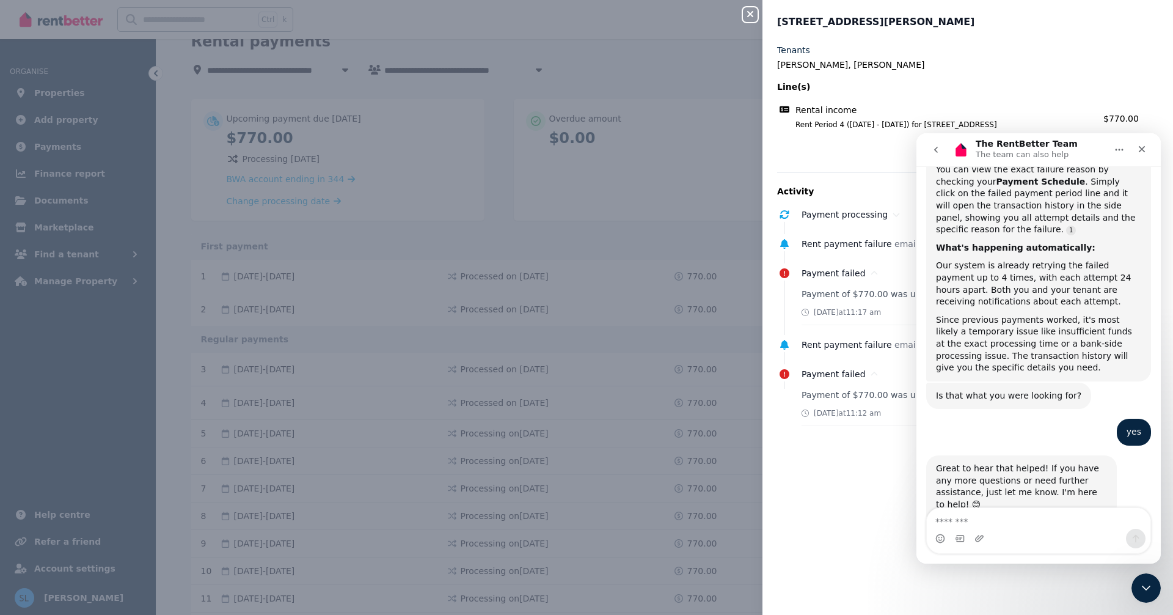
scroll to position [1065, 0]
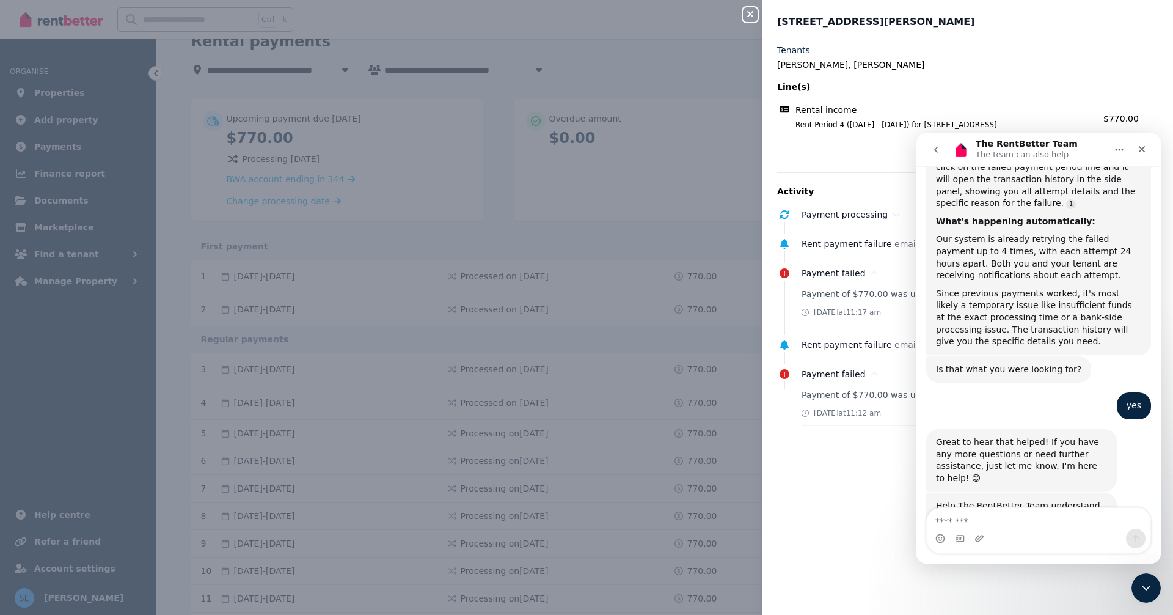
click at [938, 149] on icon "go back" at bounding box center [936, 150] width 10 height 10
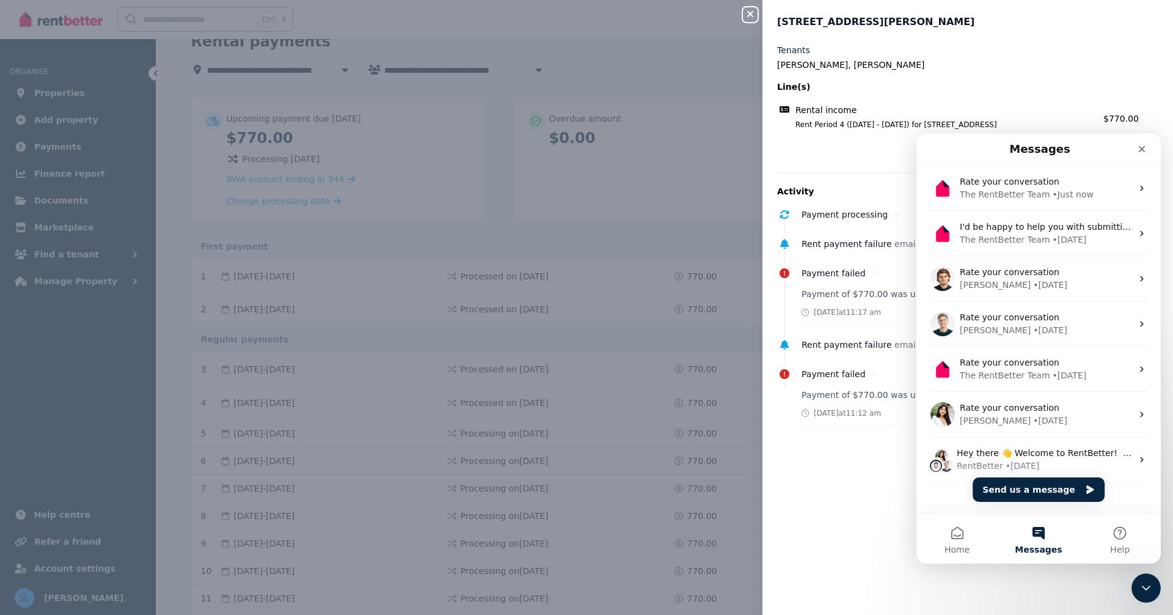
scroll to position [0, 0]
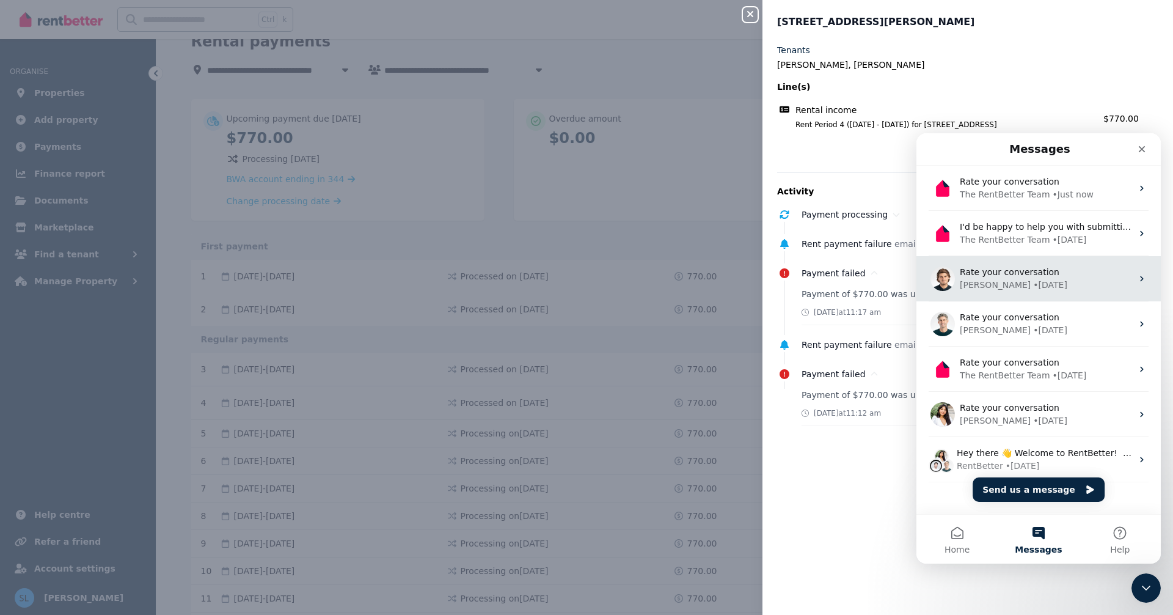
click at [1028, 281] on div "[PERSON_NAME] • [DATE]" at bounding box center [1046, 285] width 172 height 13
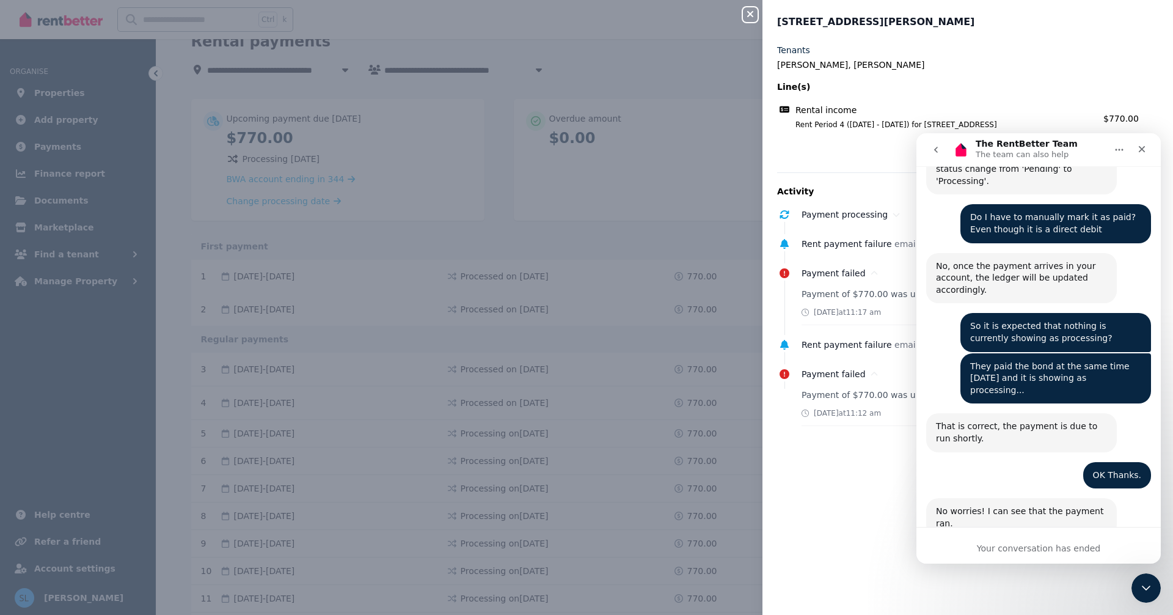
scroll to position [1055, 0]
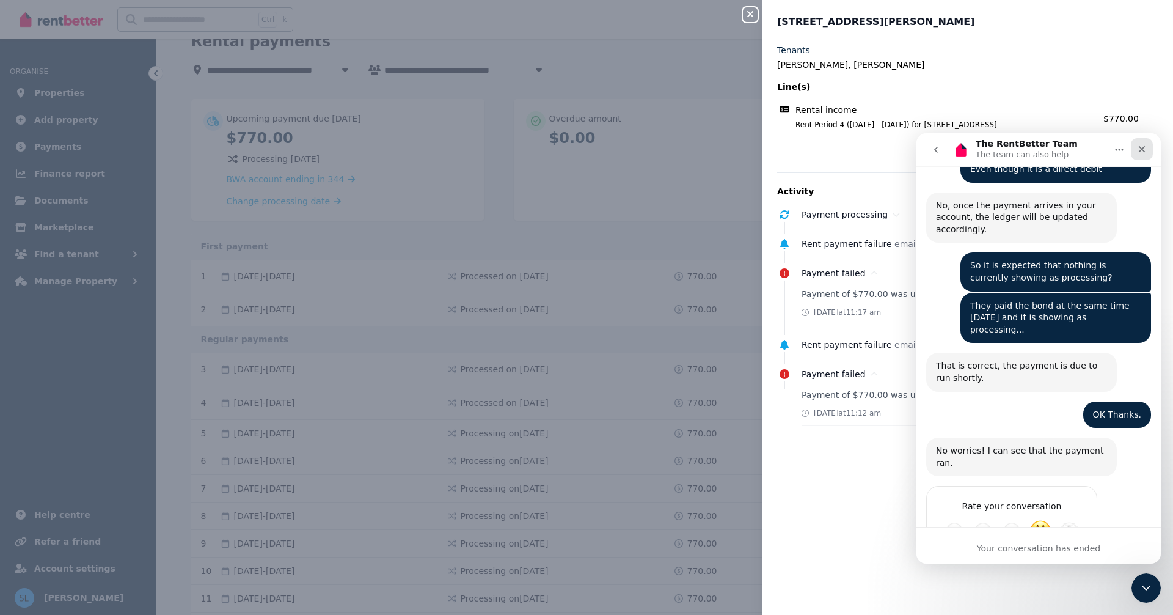
click at [1144, 145] on icon "Close" at bounding box center [1142, 149] width 10 height 10
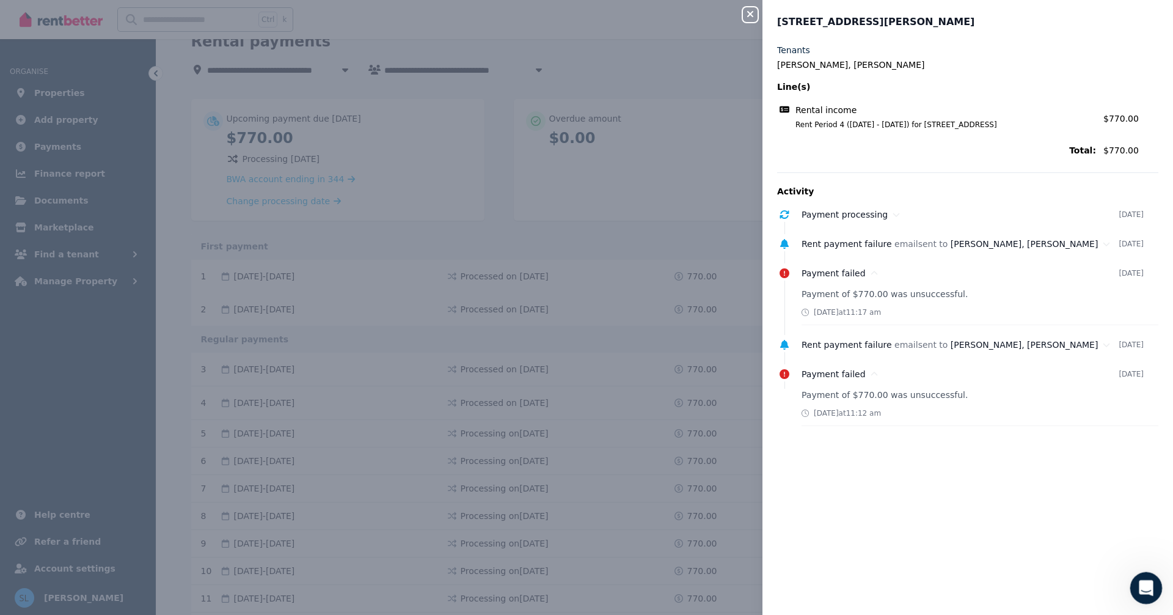
click at [1145, 584] on icon "Open Intercom Messenger" at bounding box center [1144, 586] width 9 height 10
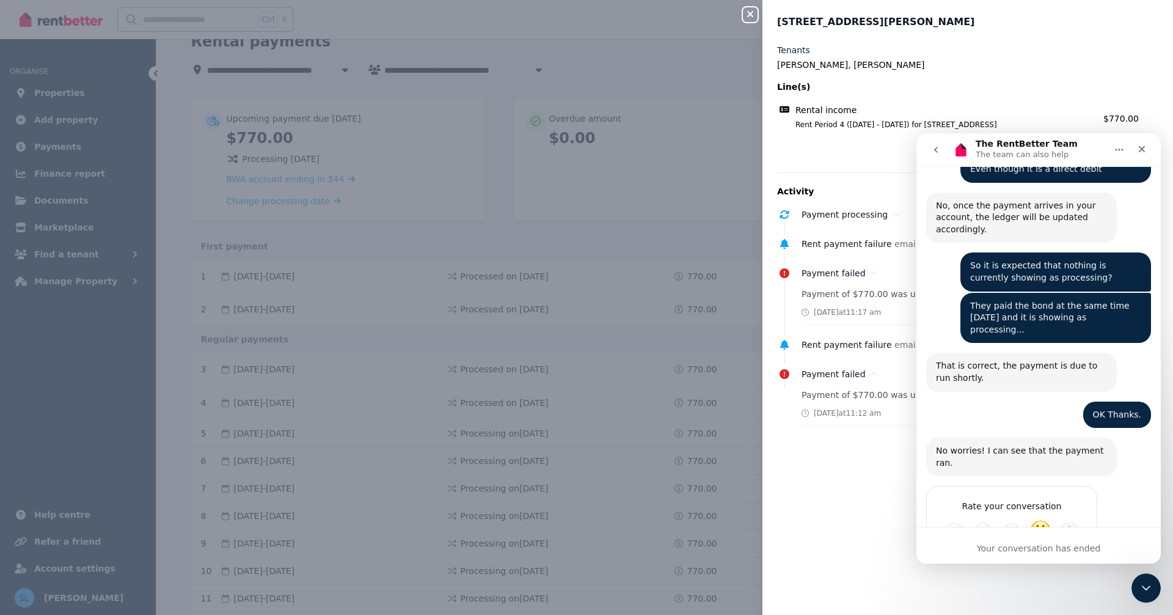
click at [937, 152] on icon "go back" at bounding box center [936, 150] width 4 height 6
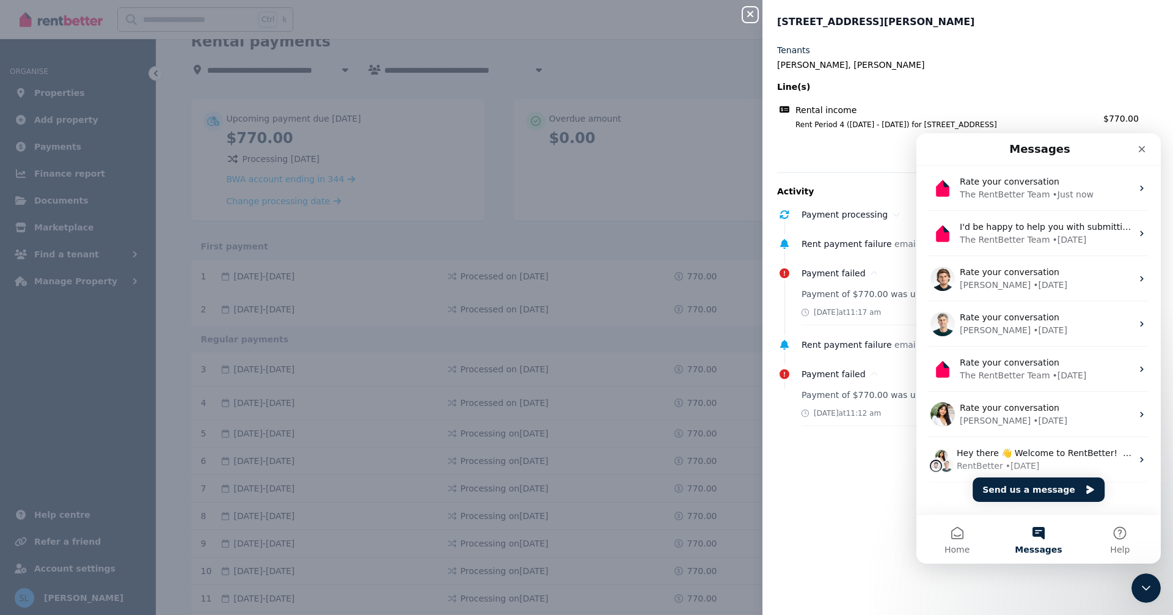
scroll to position [0, 0]
click at [960, 35] on div "[STREET_ADDRESS][PERSON_NAME] Tenants [PERSON_NAME], [PERSON_NAME] Line(s) Rent…" at bounding box center [968, 307] width 411 height 615
click at [1143, 148] on icon "Close" at bounding box center [1142, 149] width 7 height 7
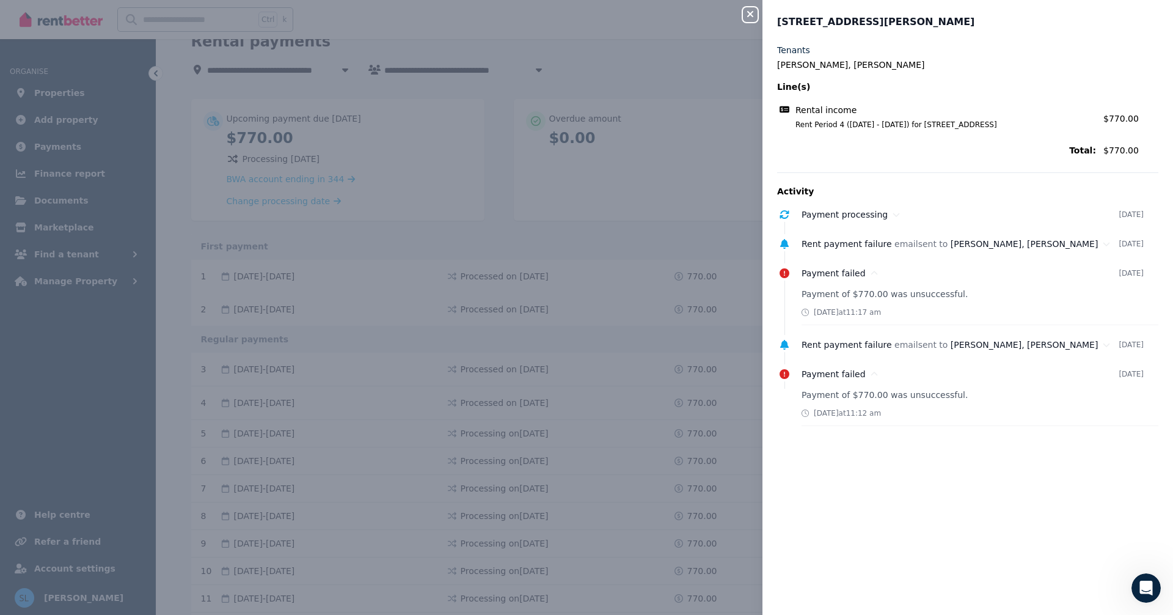
click at [872, 150] on span "Total:" at bounding box center [936, 150] width 319 height 12
click at [1000, 341] on span "[PERSON_NAME], [PERSON_NAME]" at bounding box center [1025, 345] width 148 height 10
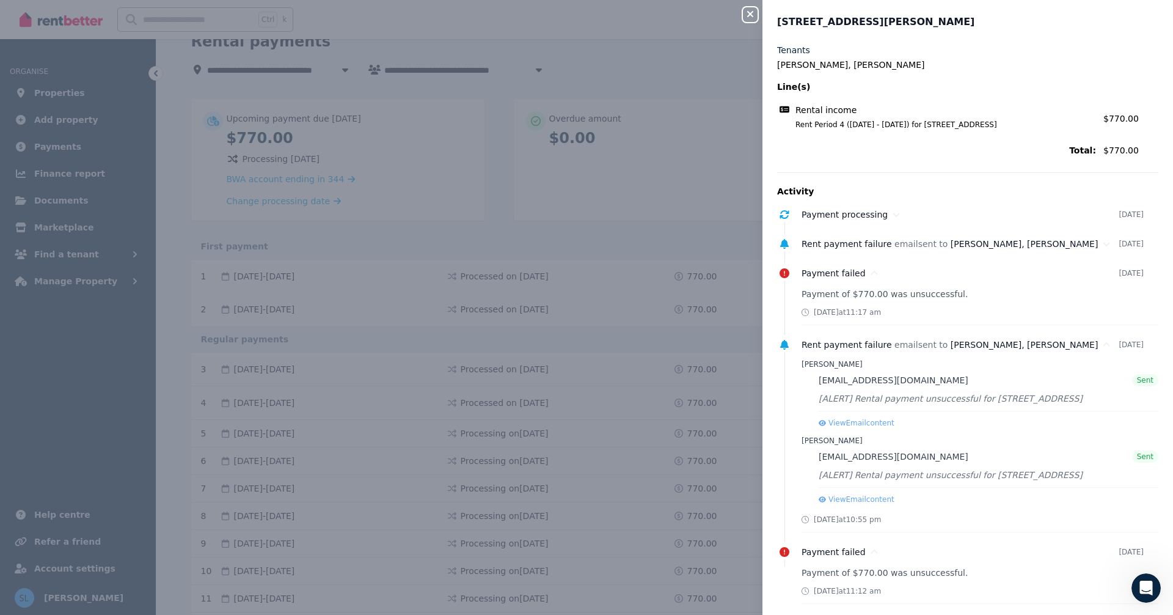
click at [750, 12] on icon "button" at bounding box center [750, 14] width 15 height 10
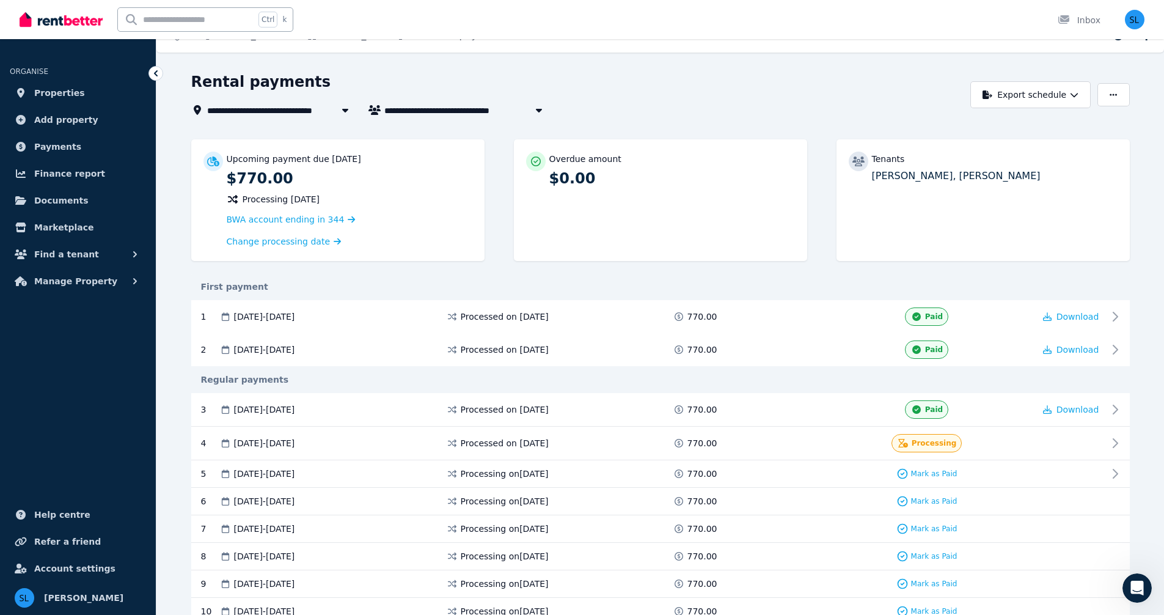
scroll to position [20, 0]
click at [1047, 95] on button "Export schedule" at bounding box center [1030, 95] width 120 height 27
click at [1005, 152] on p "Excel spreadsheet (xlsx)" at bounding box center [1035, 149] width 114 height 12
click at [927, 444] on span "Processing" at bounding box center [934, 444] width 45 height 10
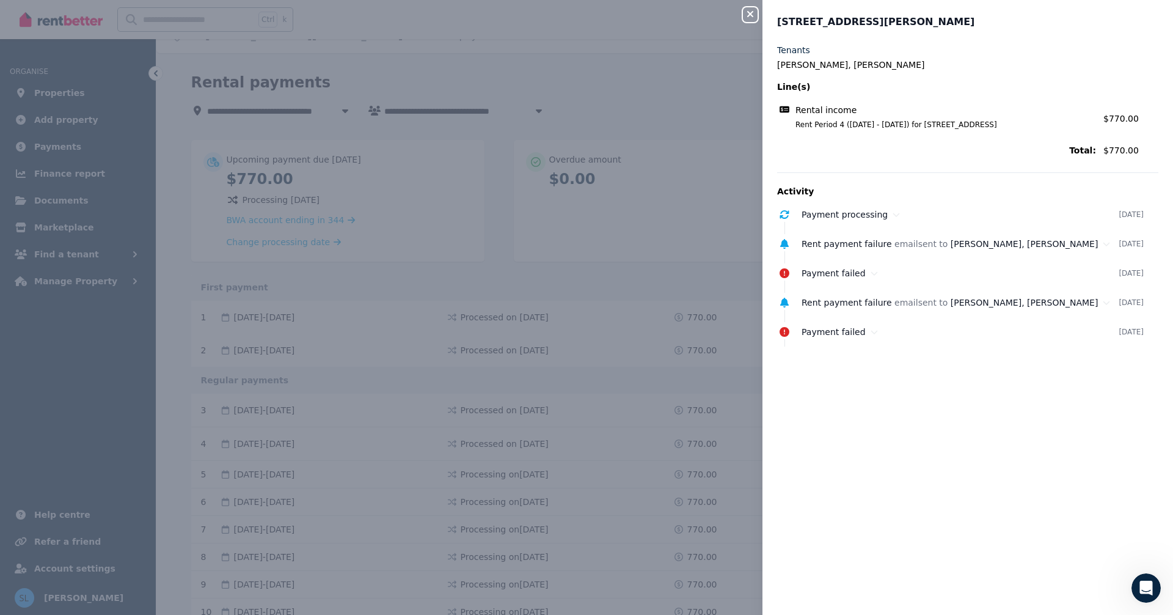
click at [751, 10] on icon "button" at bounding box center [750, 14] width 15 height 10
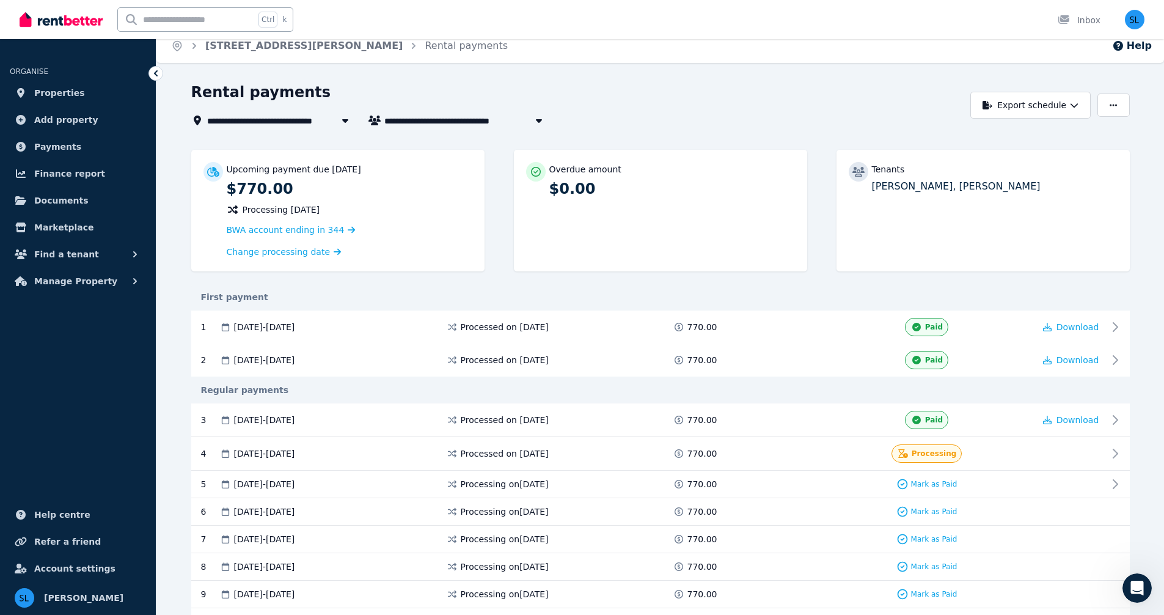
scroll to position [0, 0]
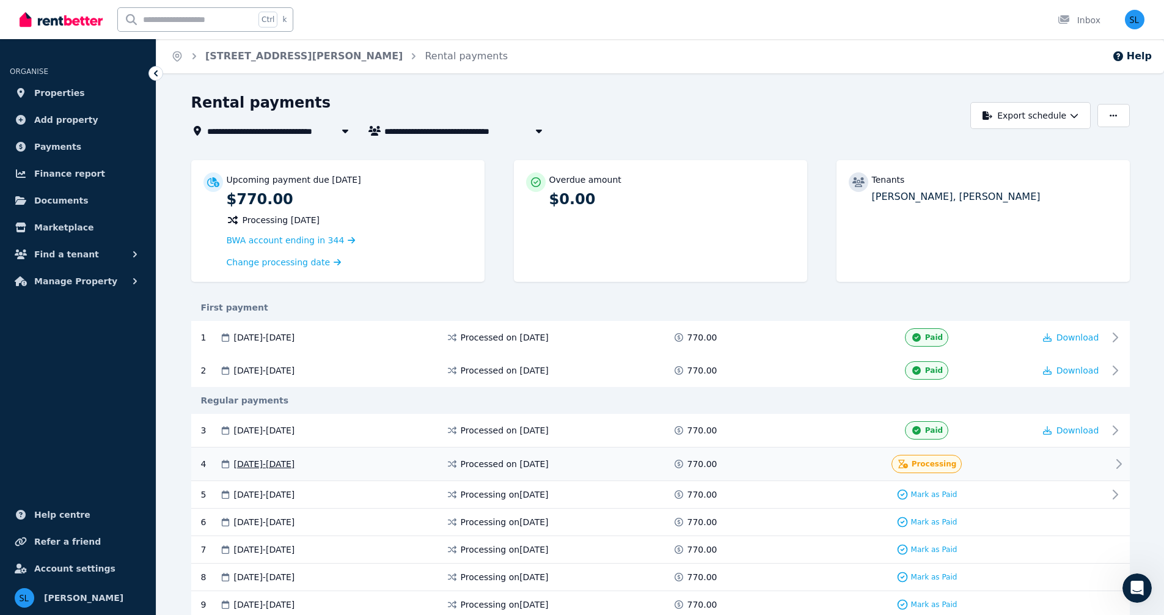
click at [926, 459] on span "Processing" at bounding box center [934, 464] width 45 height 10
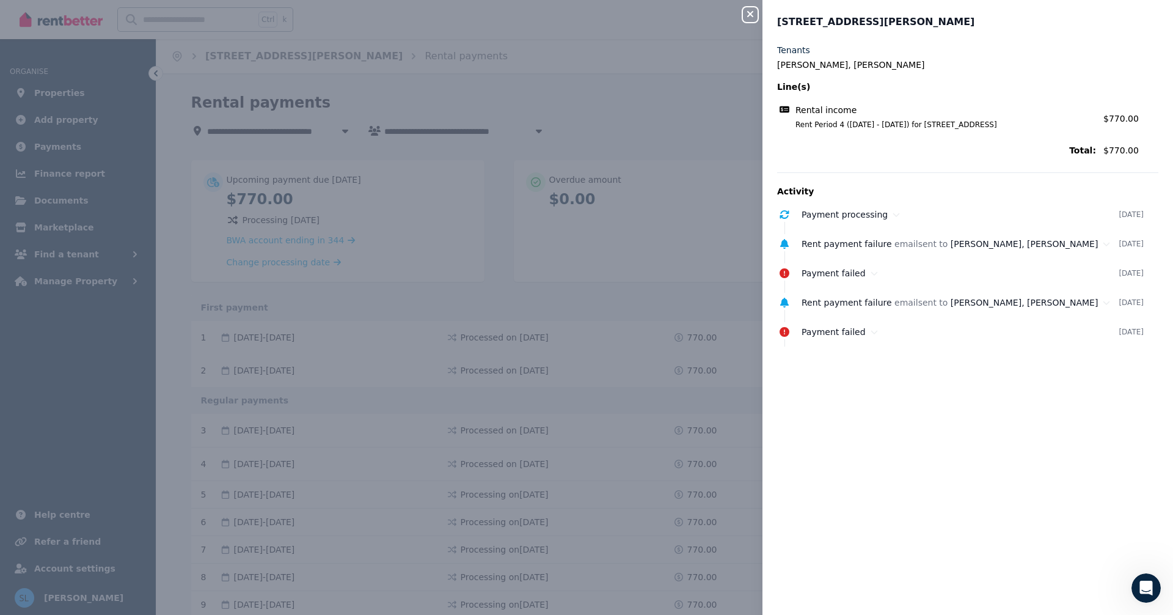
click at [750, 13] on icon "button" at bounding box center [750, 14] width 15 height 10
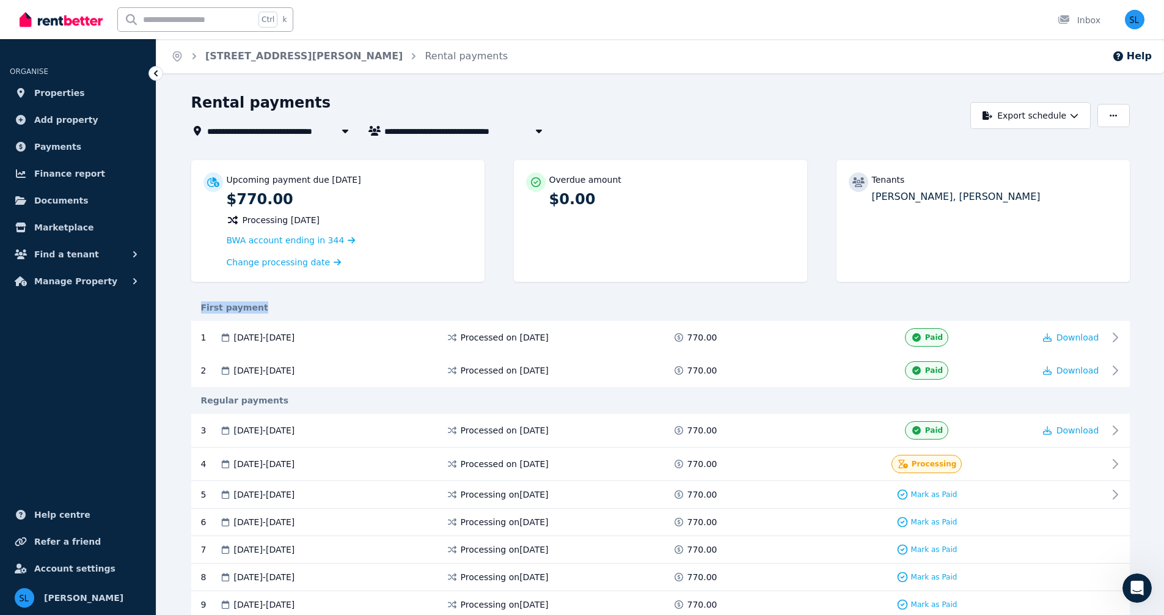
drag, startPoint x: 255, startPoint y: 306, endPoint x: 196, endPoint y: 310, distance: 58.8
click at [196, 310] on div "First payment" at bounding box center [660, 307] width 938 height 12
drag, startPoint x: 274, startPoint y: 396, endPoint x: 187, endPoint y: 404, distance: 87.1
click at [262, 305] on div "First payment" at bounding box center [660, 307] width 938 height 12
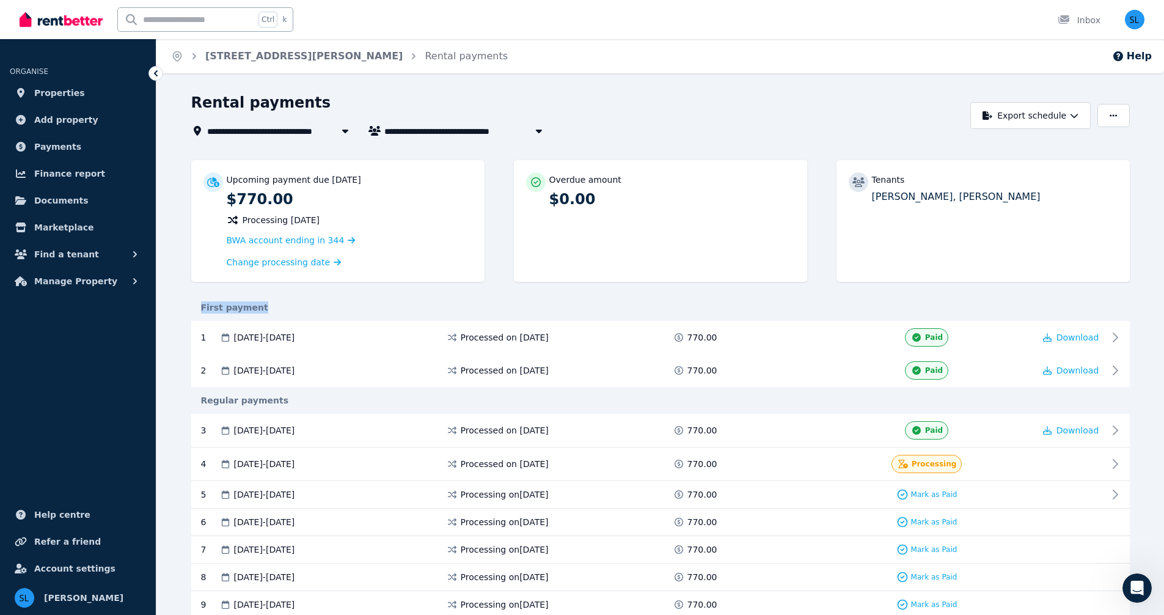
drag, startPoint x: 262, startPoint y: 303, endPoint x: 180, endPoint y: 311, distance: 82.3
click at [276, 398] on div "Regular payments" at bounding box center [660, 400] width 938 height 12
drag, startPoint x: 276, startPoint y: 398, endPoint x: 192, endPoint y: 404, distance: 84.5
click at [192, 404] on div "Regular payments" at bounding box center [660, 400] width 938 height 12
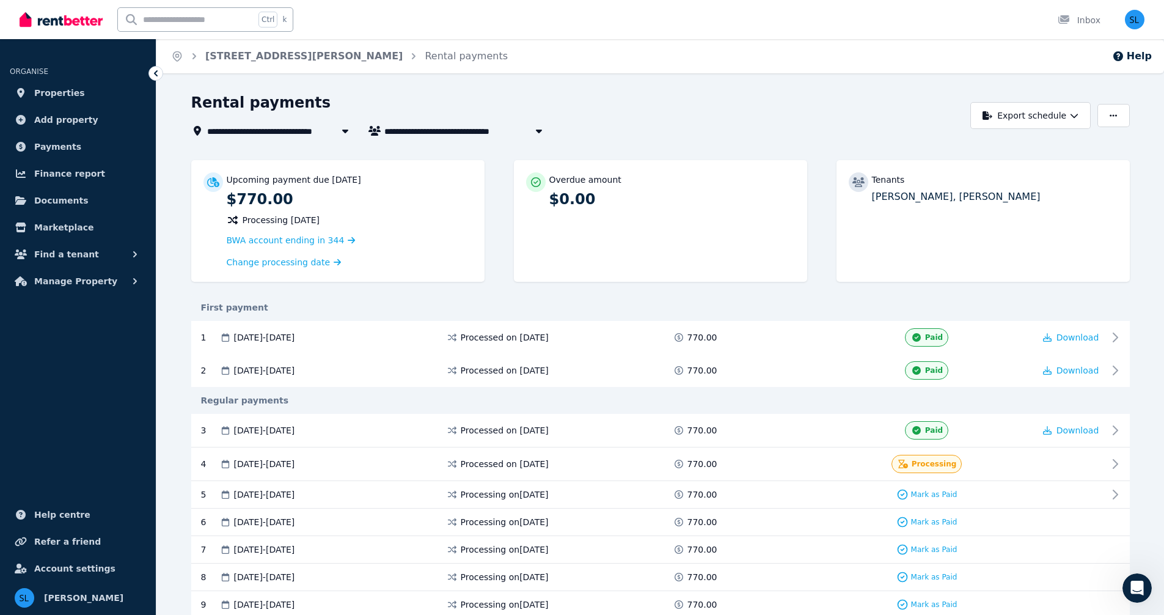
click at [251, 294] on div "First payment" at bounding box center [660, 307] width 938 height 27
click at [292, 261] on span "Change processing date" at bounding box center [279, 262] width 104 height 12
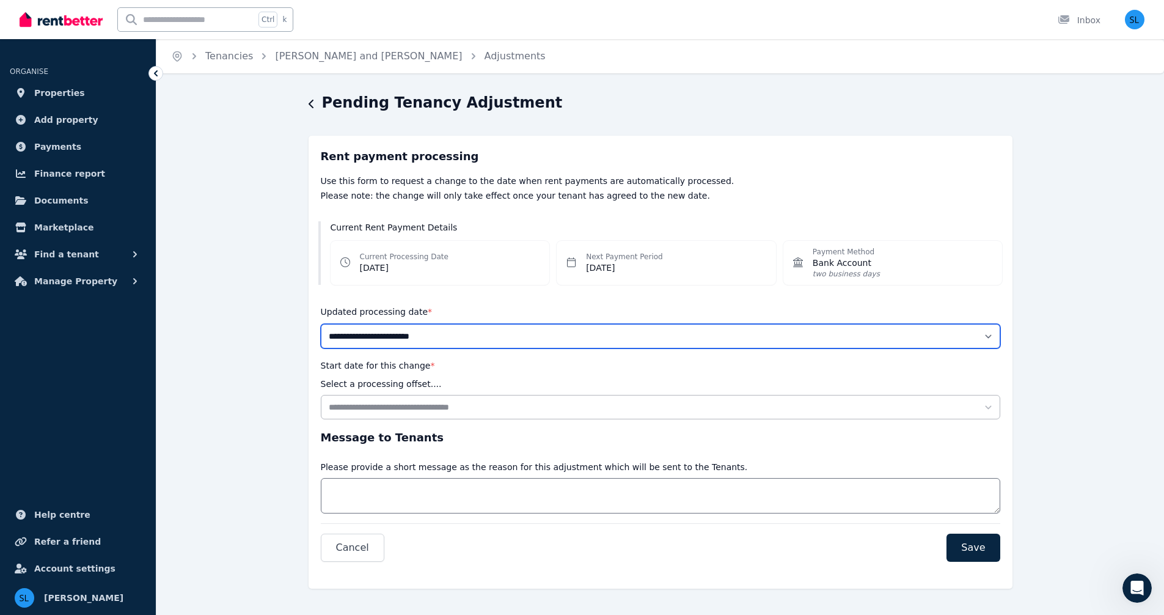
click at [426, 336] on select "**********" at bounding box center [660, 336] width 679 height 24
select select "*******"
click at [321, 324] on select "**********" at bounding box center [660, 336] width 679 height 24
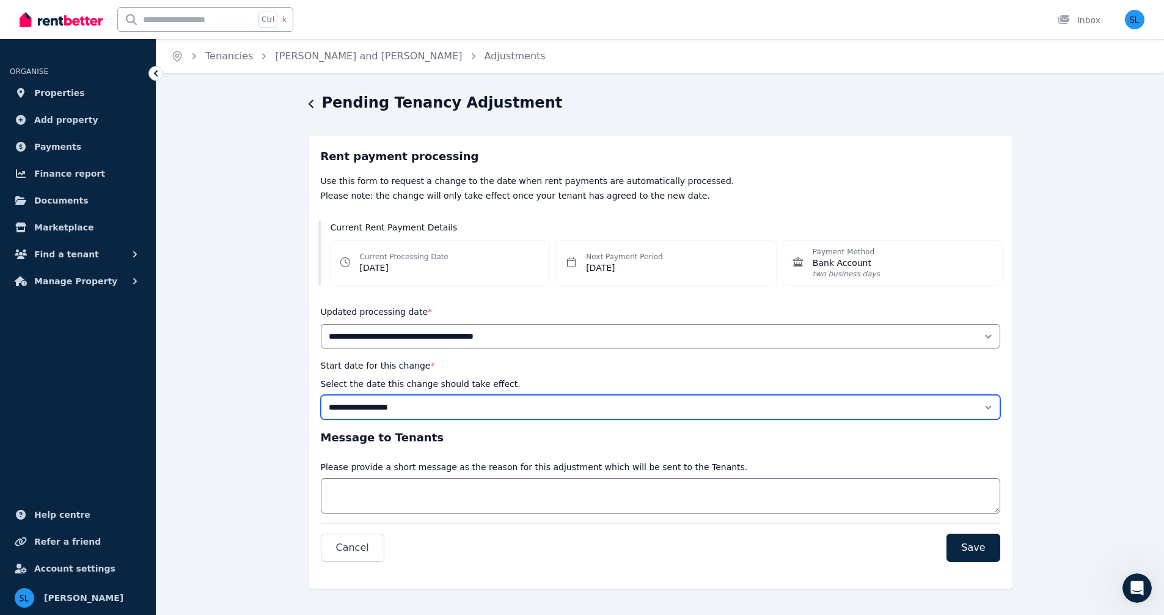
click at [411, 406] on select "**********" at bounding box center [660, 407] width 679 height 24
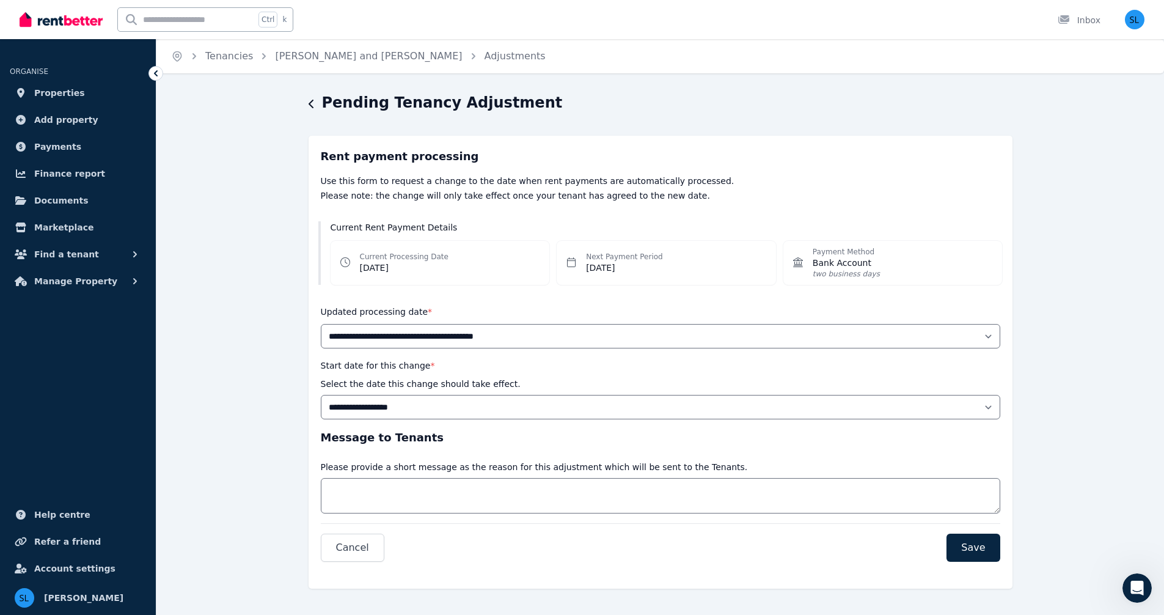
click at [441, 371] on div "Start date for this change * Select the date this change should take effect." at bounding box center [421, 374] width 200 height 32
click at [988, 335] on select "**********" at bounding box center [660, 336] width 679 height 24
click at [359, 549] on span "Cancel" at bounding box center [352, 547] width 33 height 15
